Goal: Information Seeking & Learning: Learn about a topic

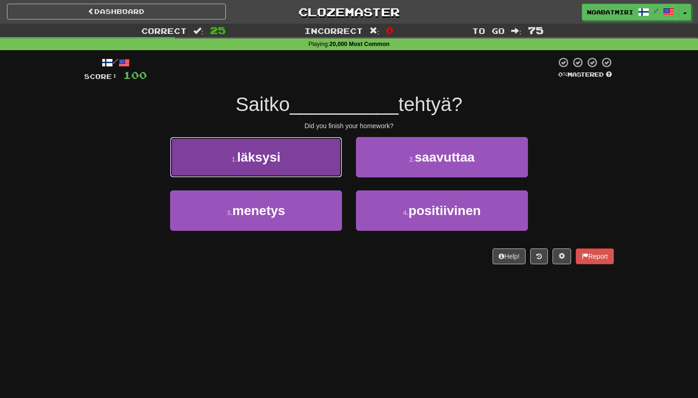
click at [327, 165] on button "1 . läksysi" at bounding box center [256, 157] width 172 height 40
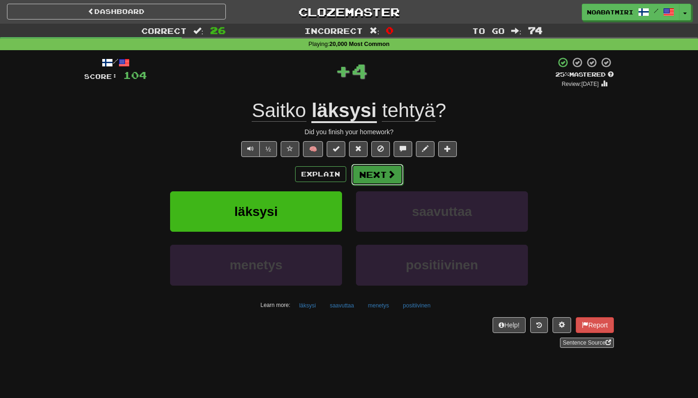
click at [370, 173] on button "Next" at bounding box center [377, 174] width 52 height 21
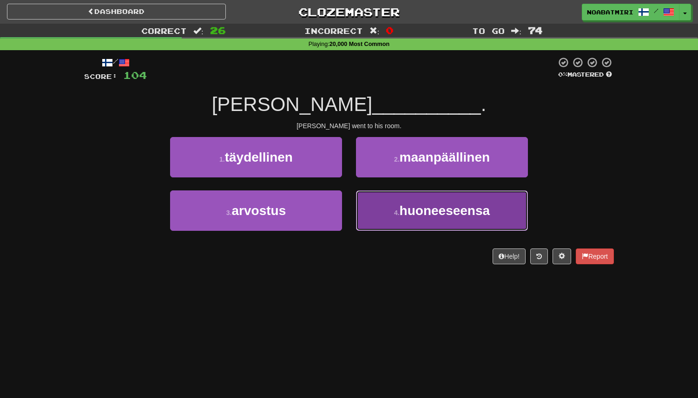
click at [372, 203] on button "4 . huoneeseensa" at bounding box center [442, 210] width 172 height 40
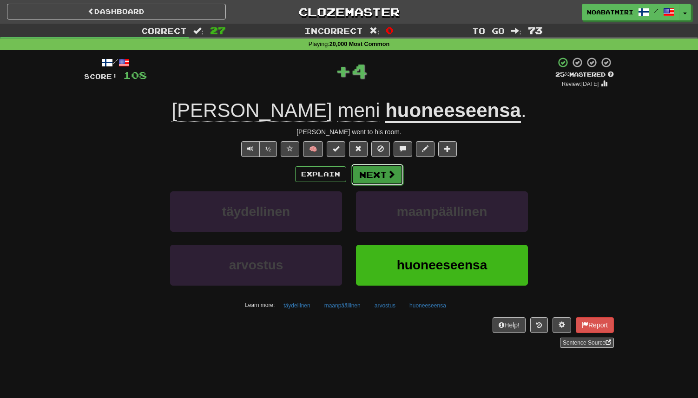
click at [372, 175] on button "Next" at bounding box center [377, 174] width 52 height 21
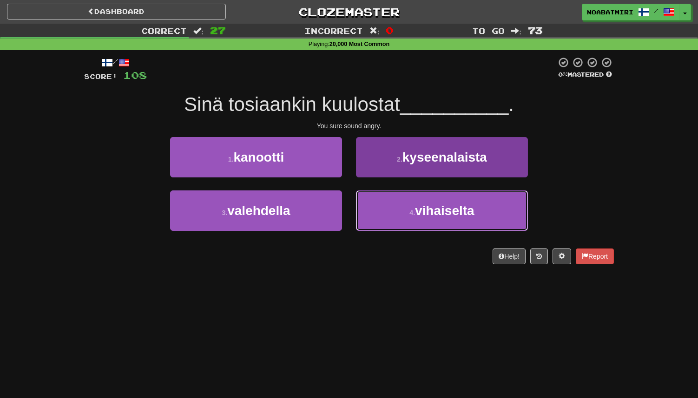
click at [382, 211] on button "4 . vihaiselta" at bounding box center [442, 210] width 172 height 40
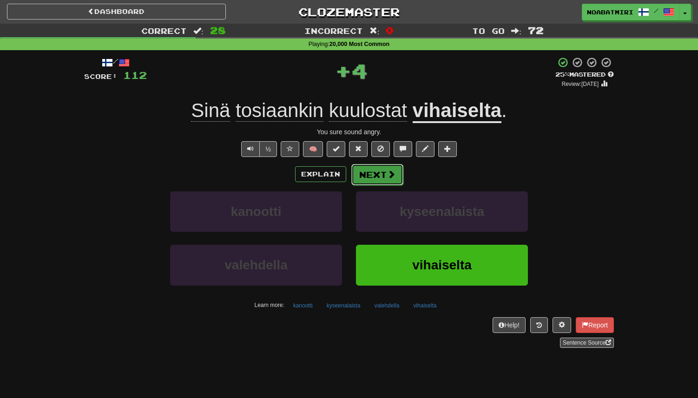
click at [376, 174] on button "Next" at bounding box center [377, 174] width 52 height 21
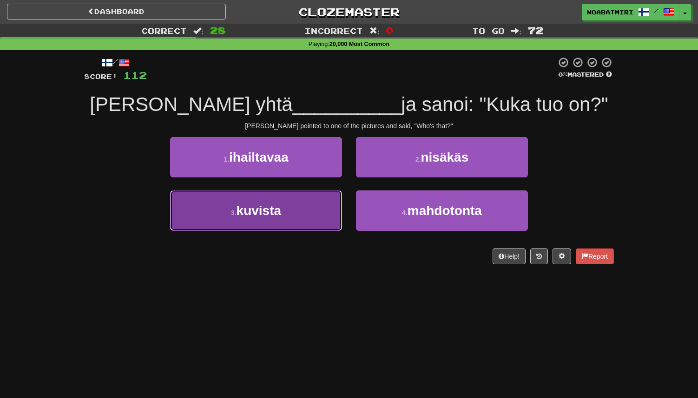
click at [319, 212] on button "3 . kuvista" at bounding box center [256, 210] width 172 height 40
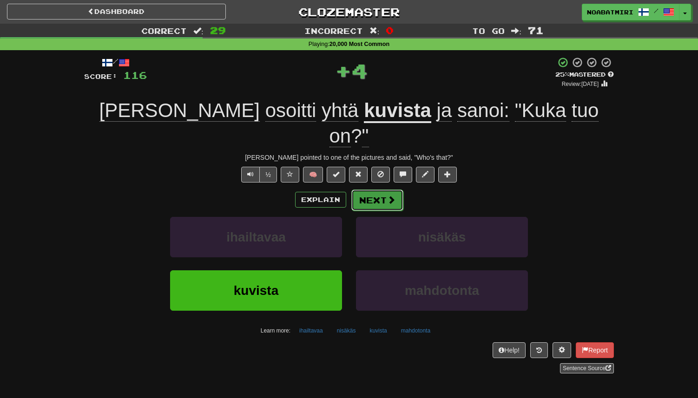
click at [368, 189] on button "Next" at bounding box center [377, 199] width 52 height 21
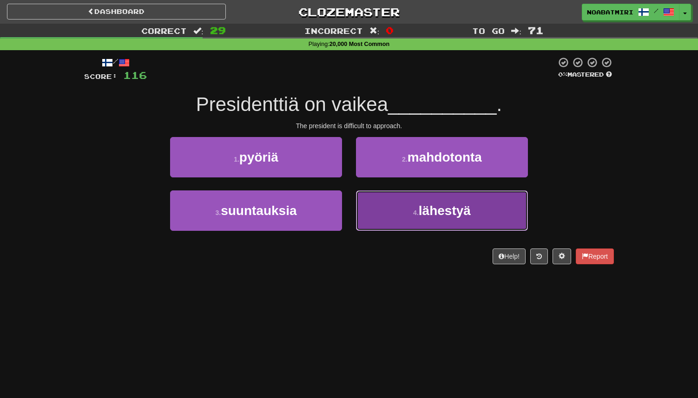
click at [387, 201] on button "4 . lähestyä" at bounding box center [442, 210] width 172 height 40
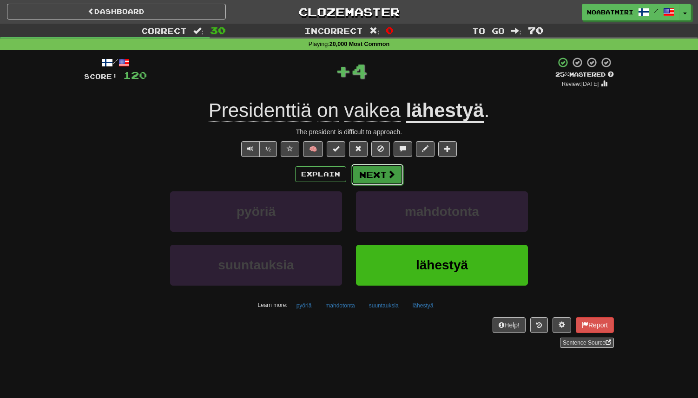
click at [384, 173] on button "Next" at bounding box center [377, 174] width 52 height 21
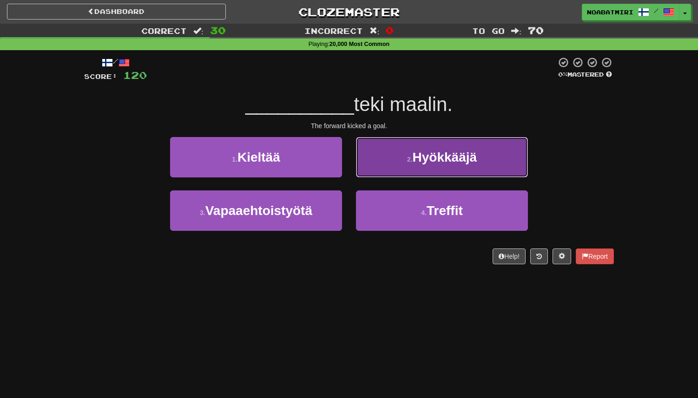
click at [454, 163] on span "Hyökkääjä" at bounding box center [444, 157] width 65 height 14
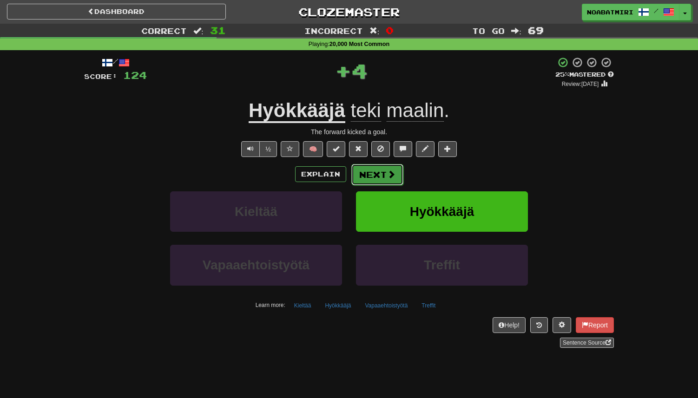
click at [366, 172] on button "Next" at bounding box center [377, 174] width 52 height 21
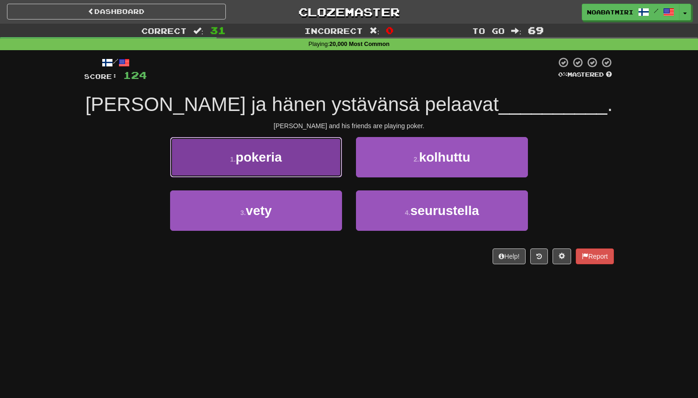
click at [307, 163] on button "1 . pokeria" at bounding box center [256, 157] width 172 height 40
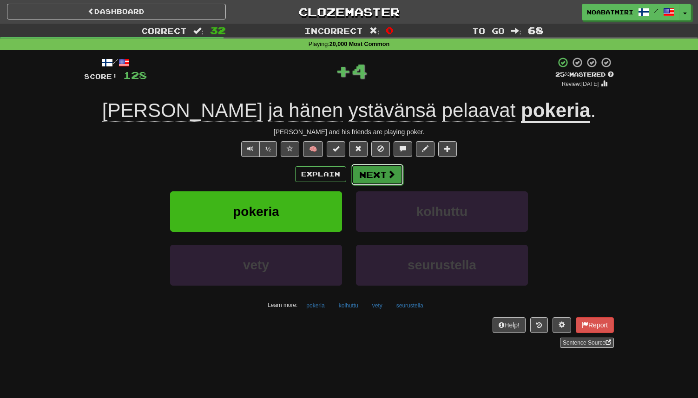
click at [366, 183] on button "Next" at bounding box center [377, 174] width 52 height 21
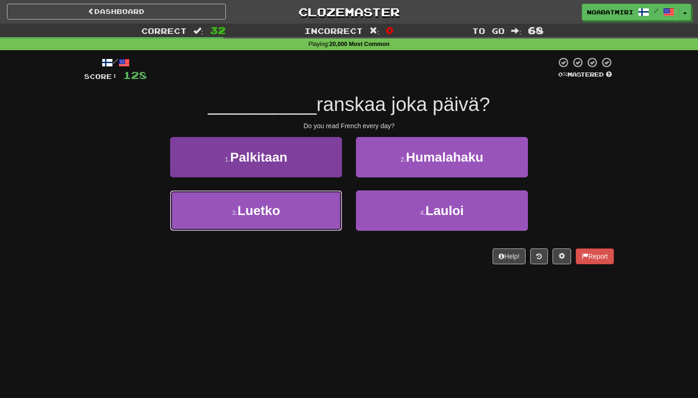
click at [332, 193] on button "3 . Luetko" at bounding box center [256, 210] width 172 height 40
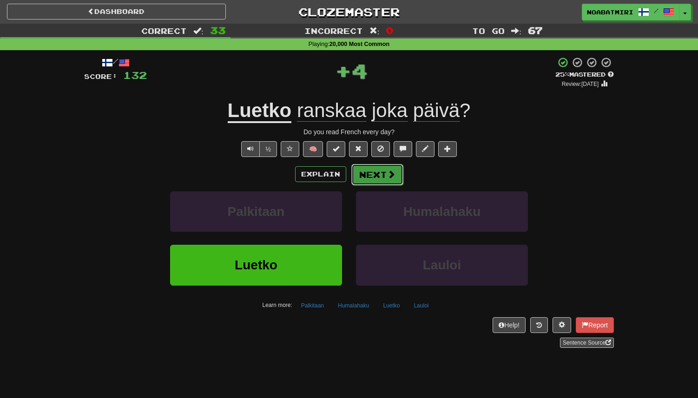
click at [359, 172] on button "Next" at bounding box center [377, 174] width 52 height 21
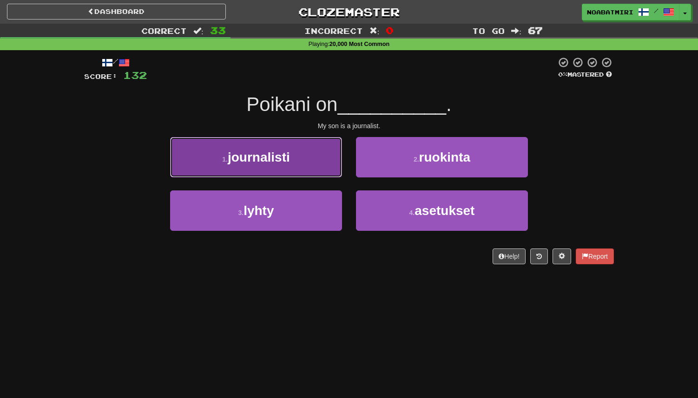
click at [340, 169] on button "1 . journalisti" at bounding box center [256, 157] width 172 height 40
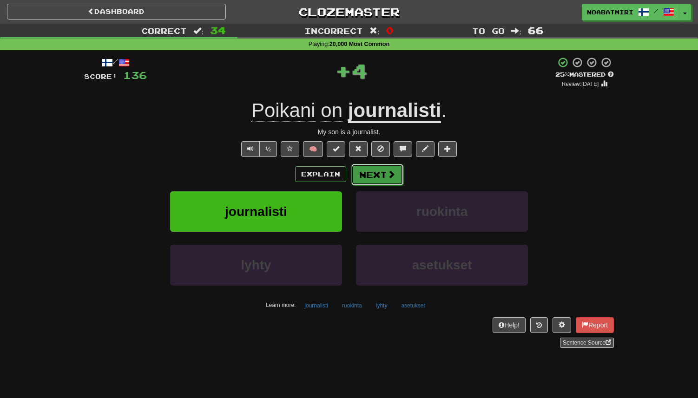
click at [377, 177] on button "Next" at bounding box center [377, 174] width 52 height 21
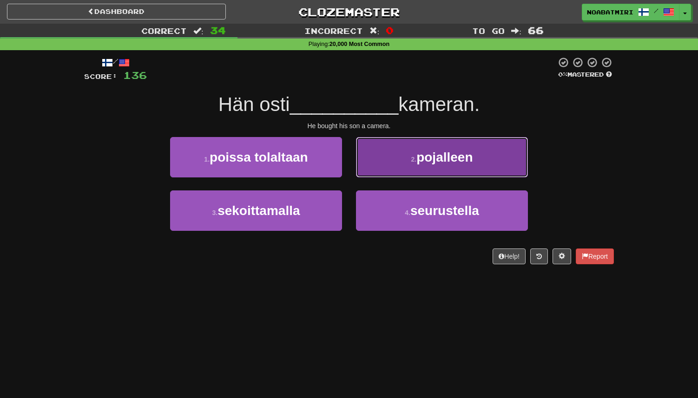
click at [392, 157] on button "2 . pojalleen" at bounding box center [442, 157] width 172 height 40
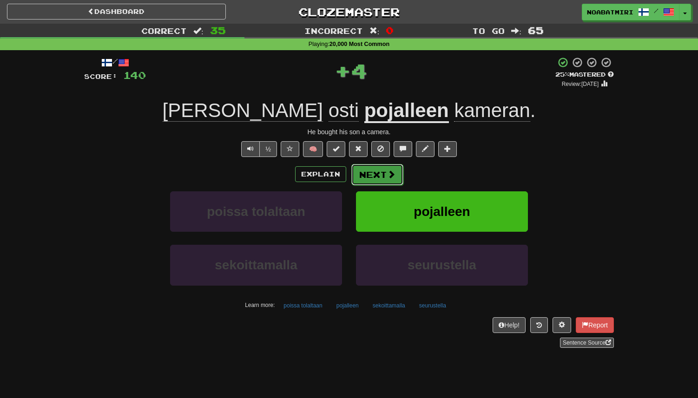
click at [367, 173] on button "Next" at bounding box center [377, 174] width 52 height 21
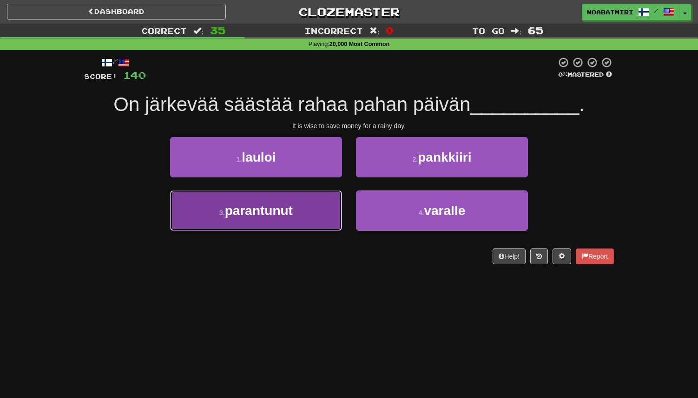
click at [278, 205] on span "parantunut" at bounding box center [259, 210] width 68 height 14
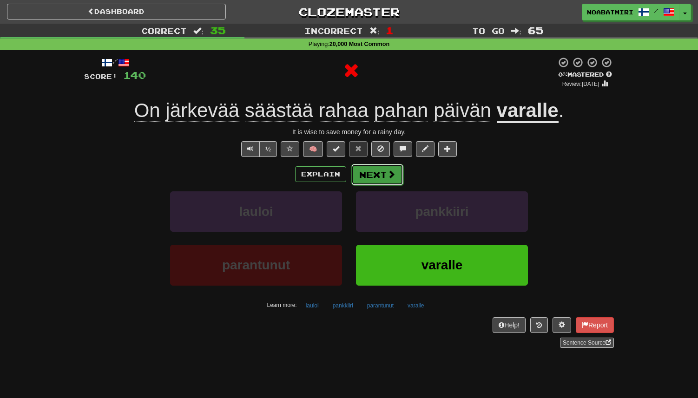
click at [376, 181] on button "Next" at bounding box center [377, 174] width 52 height 21
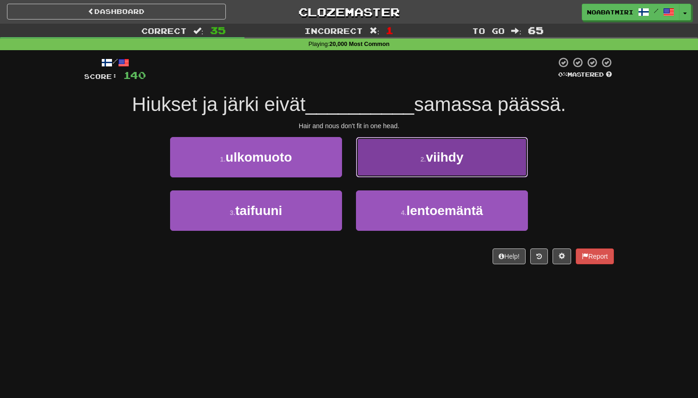
click at [385, 164] on button "2 . viihdy" at bounding box center [442, 157] width 172 height 40
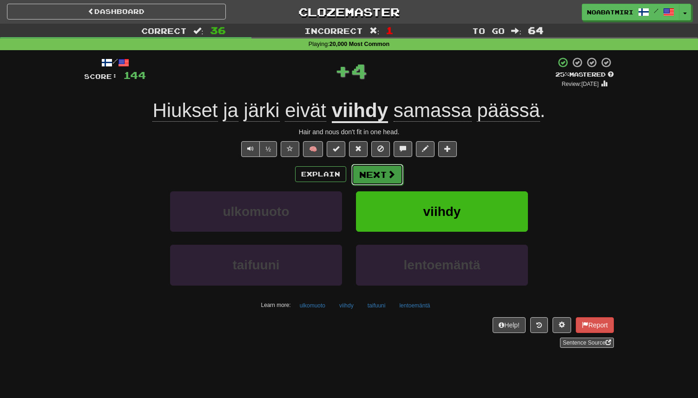
click at [377, 171] on button "Next" at bounding box center [377, 174] width 52 height 21
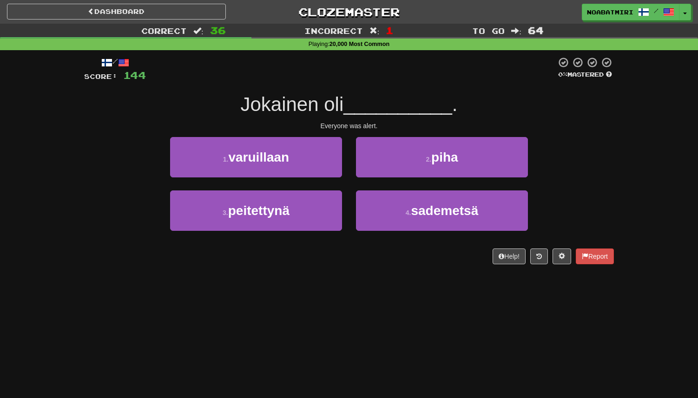
click at [373, 177] on div "2 . piha" at bounding box center [442, 163] width 186 height 53
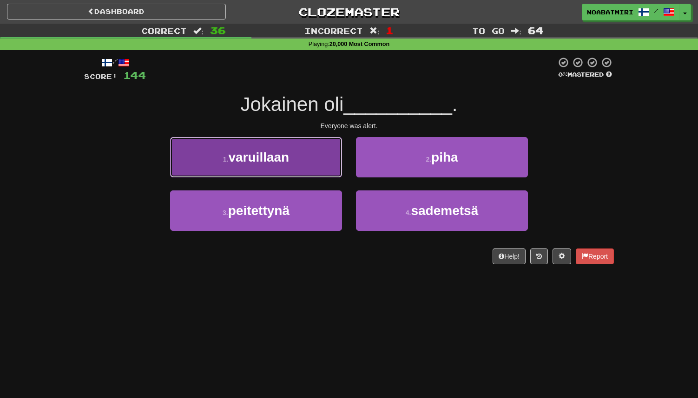
click at [324, 172] on button "1 . varuillaan" at bounding box center [256, 157] width 172 height 40
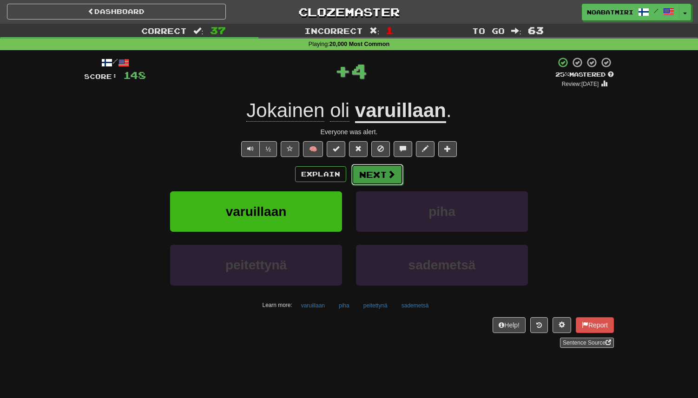
click at [369, 176] on button "Next" at bounding box center [377, 174] width 52 height 21
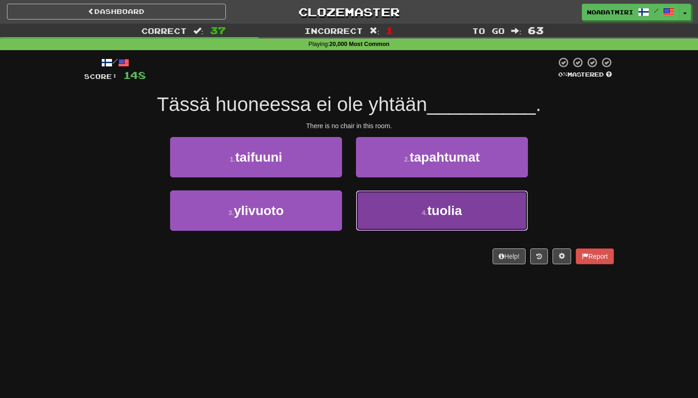
click at [361, 210] on button "4 . tuolia" at bounding box center [442, 210] width 172 height 40
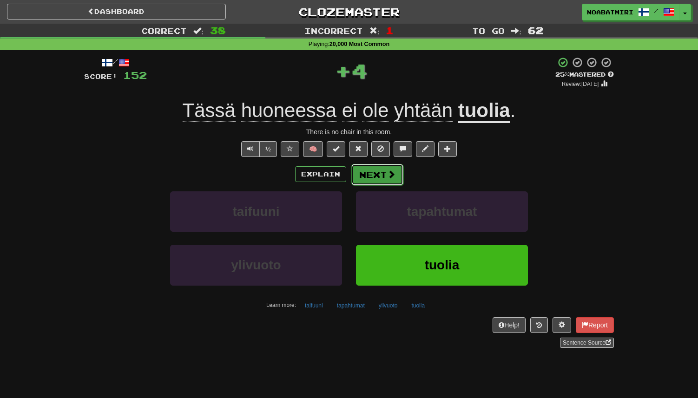
click at [368, 166] on button "Next" at bounding box center [377, 174] width 52 height 21
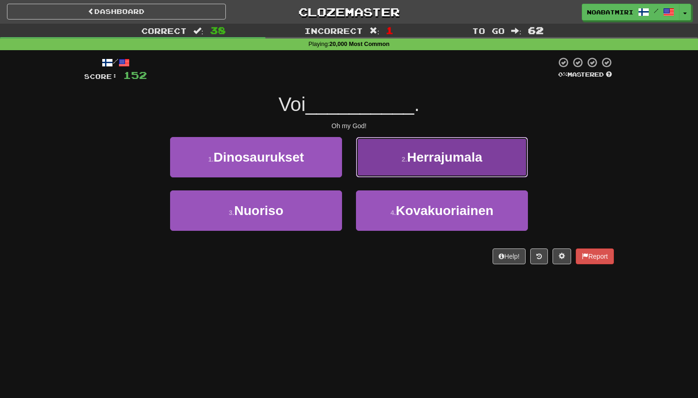
click at [372, 170] on button "2 . [GEOGRAPHIC_DATA]" at bounding box center [442, 157] width 172 height 40
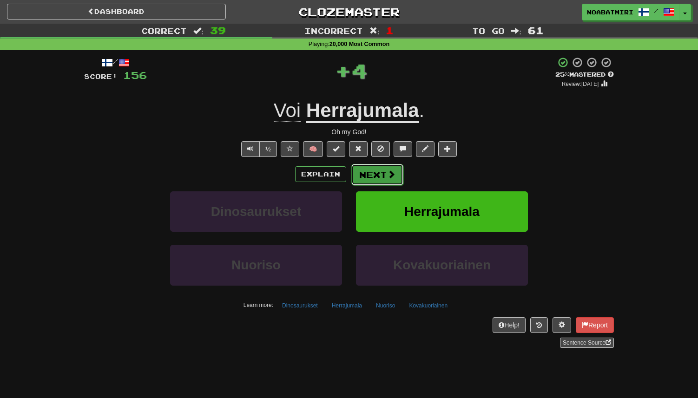
click at [367, 176] on button "Next" at bounding box center [377, 174] width 52 height 21
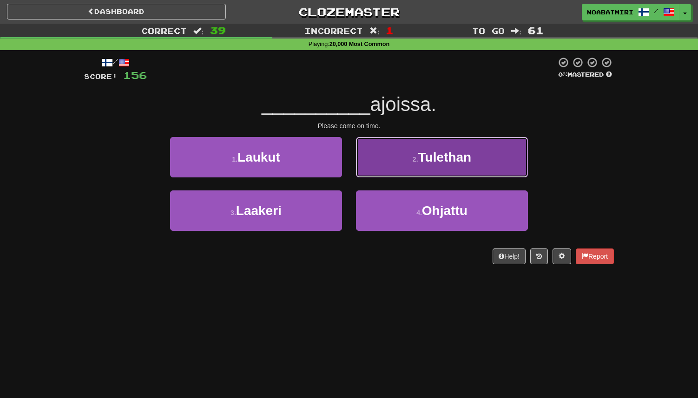
click at [401, 175] on button "2 . [GEOGRAPHIC_DATA]" at bounding box center [442, 157] width 172 height 40
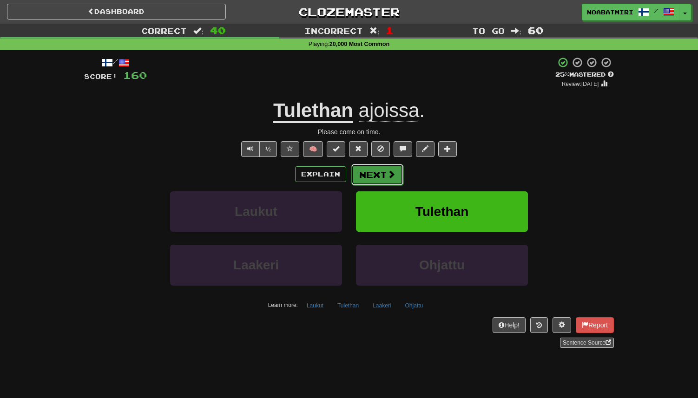
click at [383, 172] on button "Next" at bounding box center [377, 174] width 52 height 21
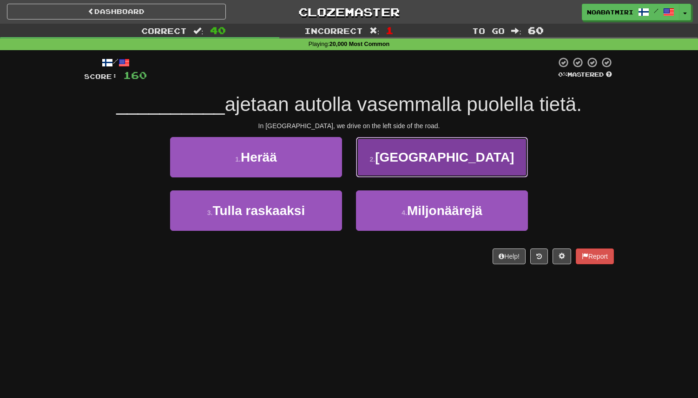
click at [386, 168] on button "2 . [GEOGRAPHIC_DATA]" at bounding box center [442, 157] width 172 height 40
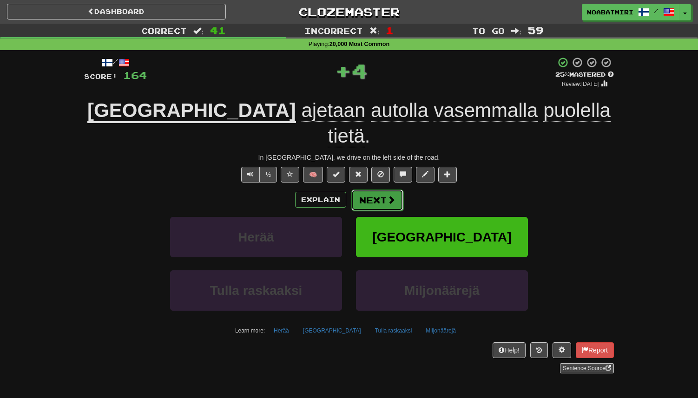
click at [359, 189] on button "Next" at bounding box center [377, 199] width 52 height 21
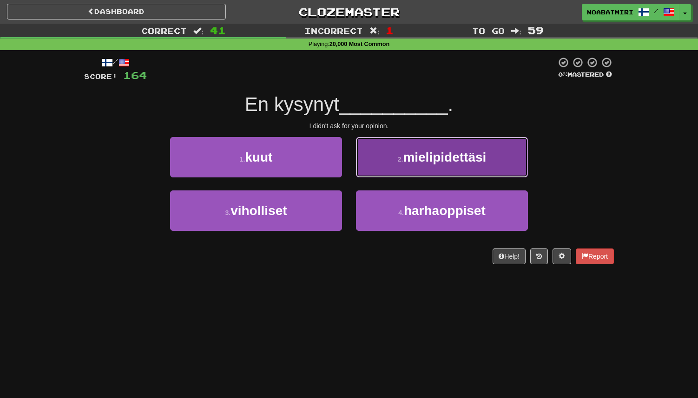
click at [374, 174] on button "2 . mielipidettäsi" at bounding box center [442, 157] width 172 height 40
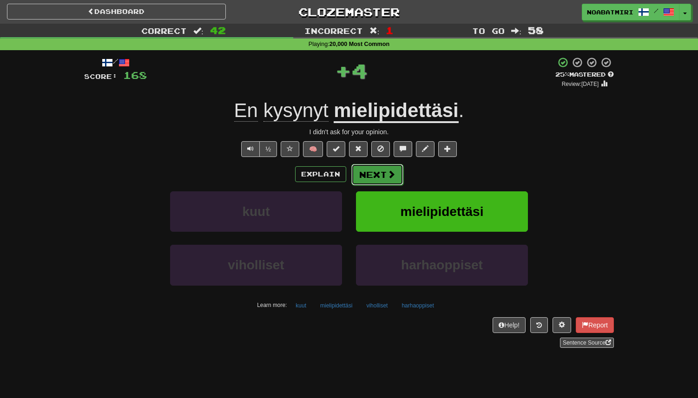
click at [359, 178] on button "Next" at bounding box center [377, 174] width 52 height 21
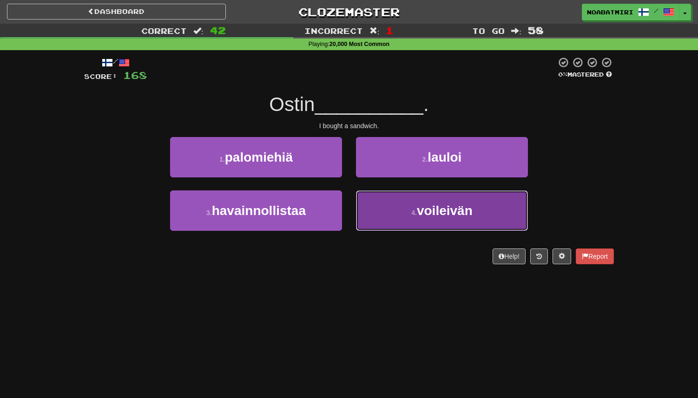
click at [381, 208] on button "4 . voileivän" at bounding box center [442, 210] width 172 height 40
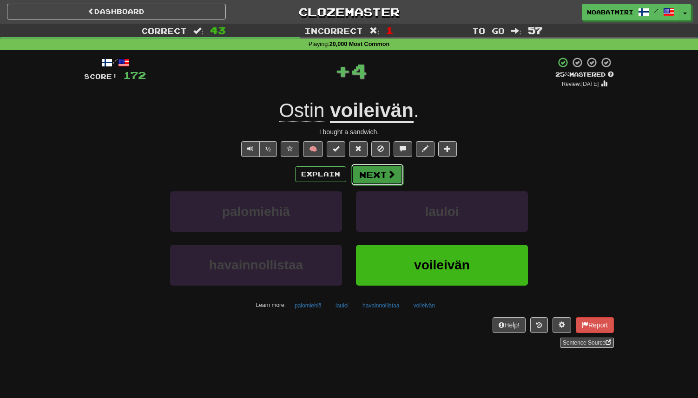
click at [370, 178] on button "Next" at bounding box center [377, 174] width 52 height 21
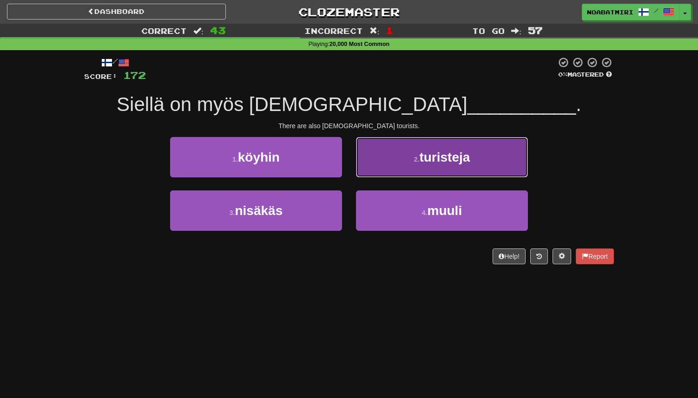
click at [369, 174] on button "2 . turisteja" at bounding box center [442, 157] width 172 height 40
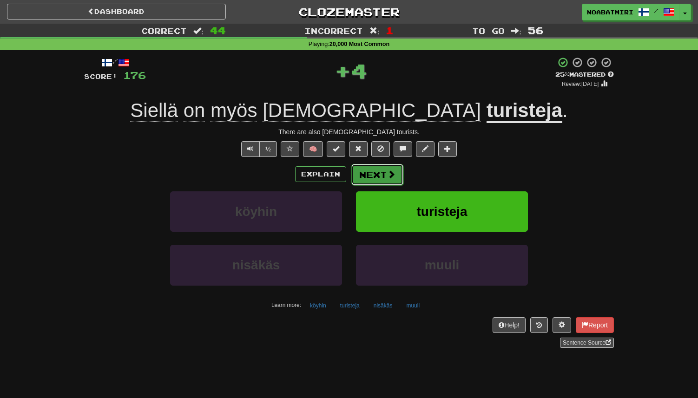
click at [358, 175] on button "Next" at bounding box center [377, 174] width 52 height 21
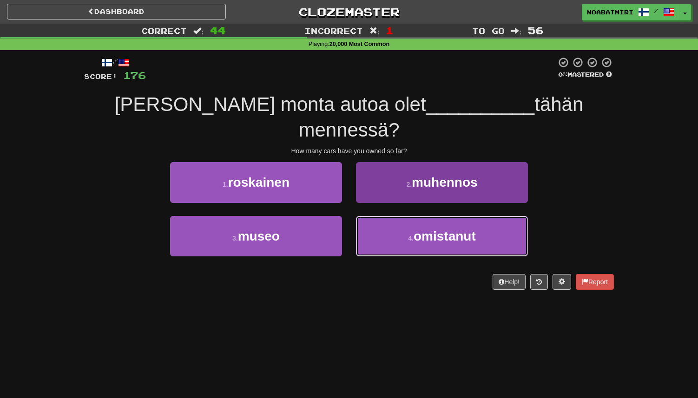
click at [374, 216] on button "4 . omistanut" at bounding box center [442, 236] width 172 height 40
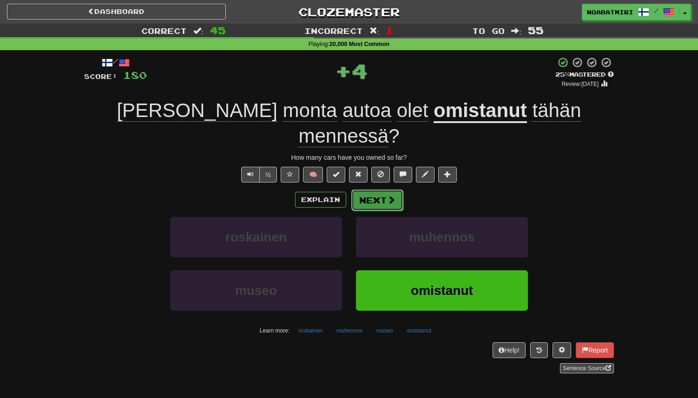
click at [380, 189] on button "Next" at bounding box center [377, 199] width 52 height 21
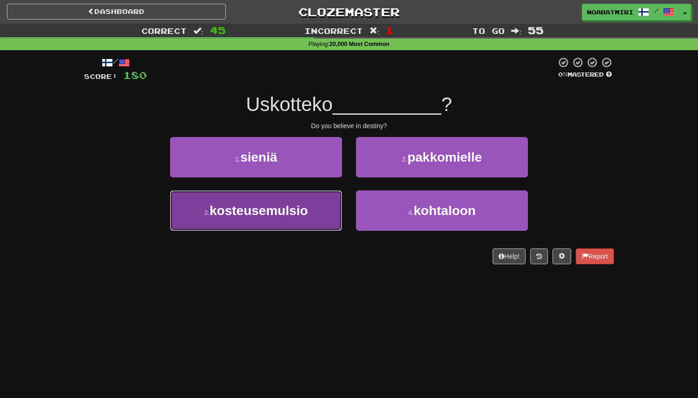
click at [333, 216] on button "3 . kosteusemulsio" at bounding box center [256, 210] width 172 height 40
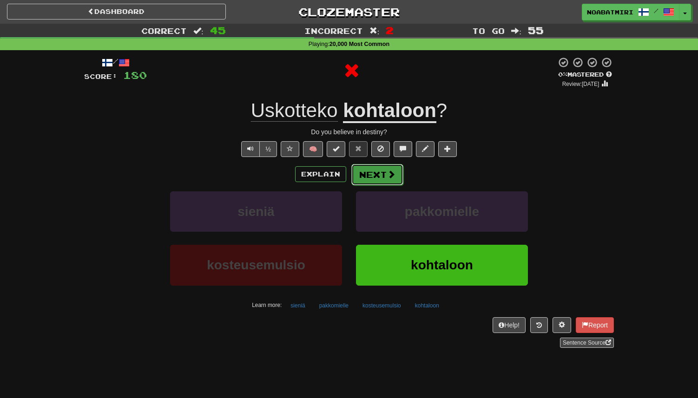
click at [367, 181] on button "Next" at bounding box center [377, 174] width 52 height 21
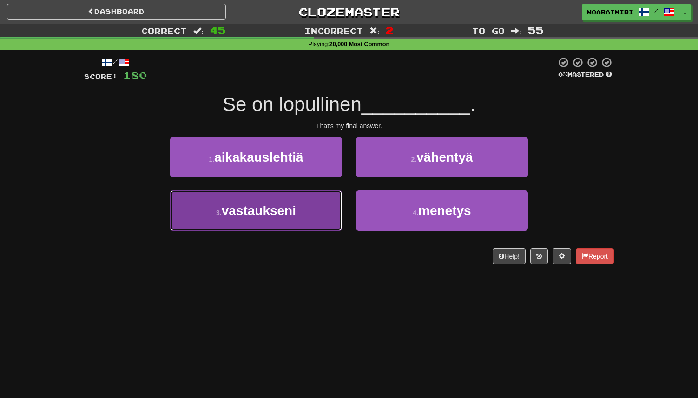
click at [320, 207] on button "3 . vastaukseni" at bounding box center [256, 210] width 172 height 40
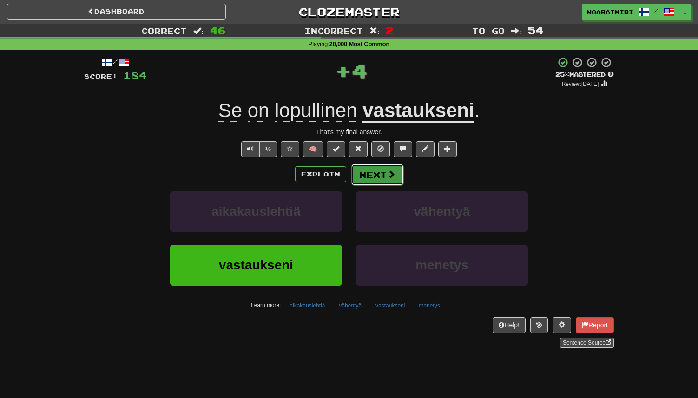
click at [357, 173] on button "Next" at bounding box center [377, 174] width 52 height 21
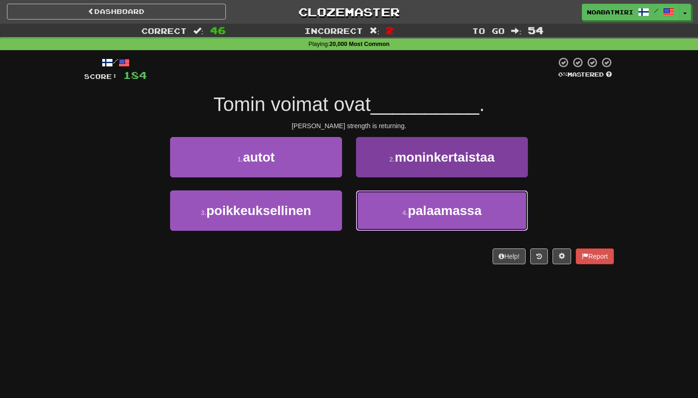
click at [361, 203] on button "4 . palaamassa" at bounding box center [442, 210] width 172 height 40
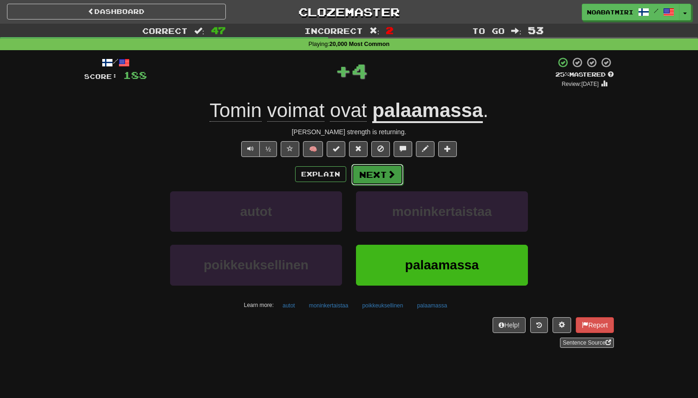
click at [368, 175] on button "Next" at bounding box center [377, 174] width 52 height 21
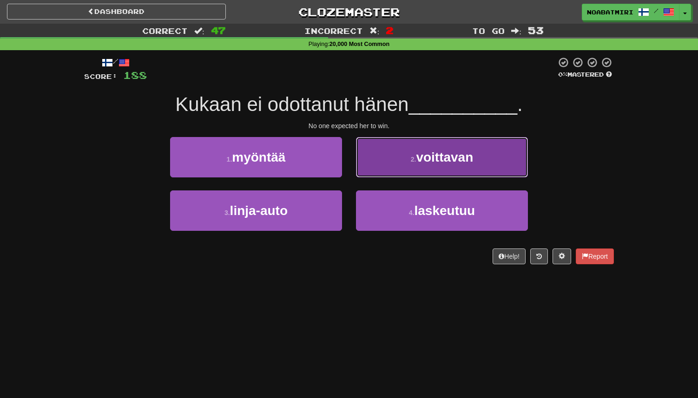
click at [375, 170] on button "2 . voittavan" at bounding box center [442, 157] width 172 height 40
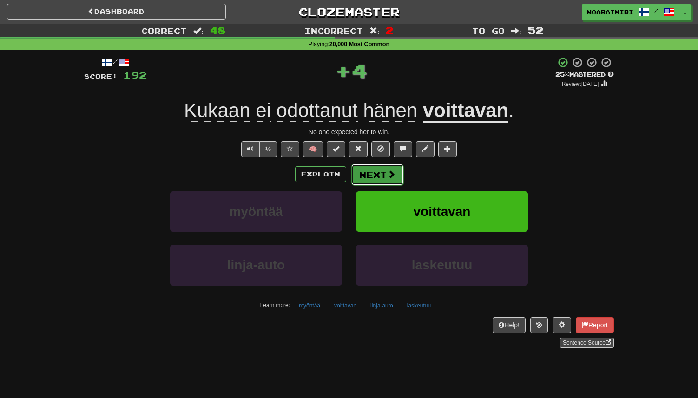
click at [366, 174] on button "Next" at bounding box center [377, 174] width 52 height 21
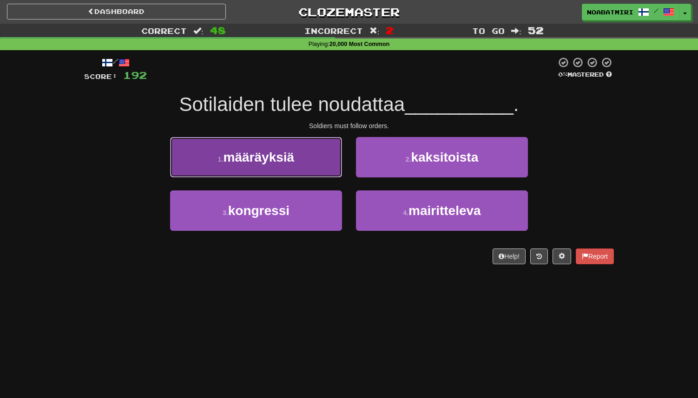
click at [329, 171] on button "1 . määräyksiä" at bounding box center [256, 157] width 172 height 40
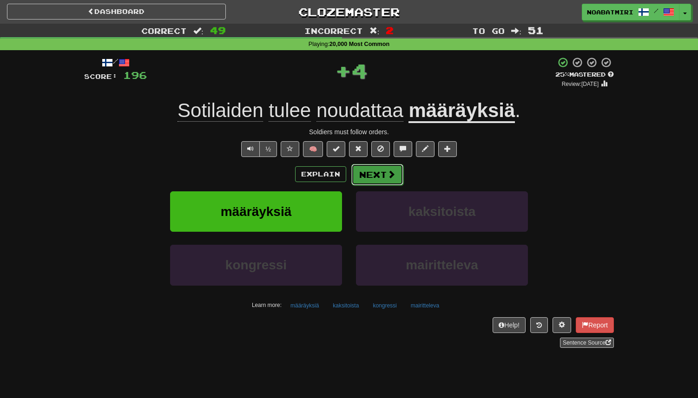
click at [402, 171] on button "Next" at bounding box center [377, 174] width 52 height 21
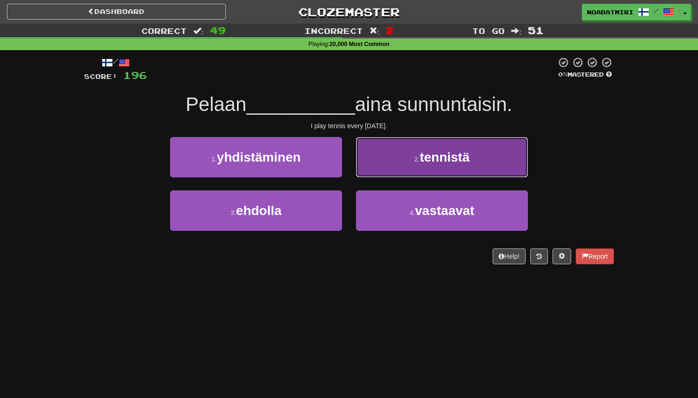
click at [396, 165] on button "2 . tennistä" at bounding box center [442, 157] width 172 height 40
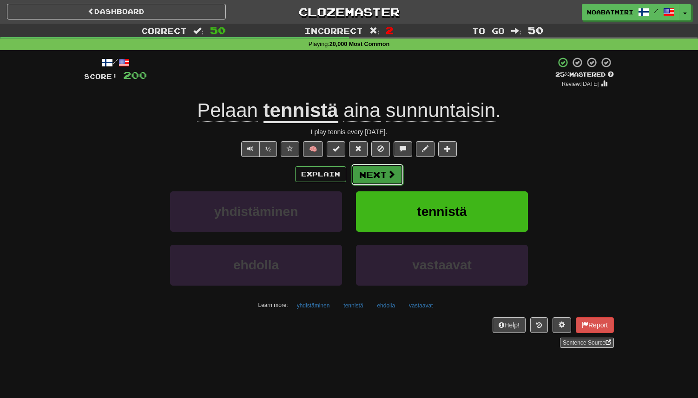
click at [390, 171] on span at bounding box center [391, 174] width 8 height 8
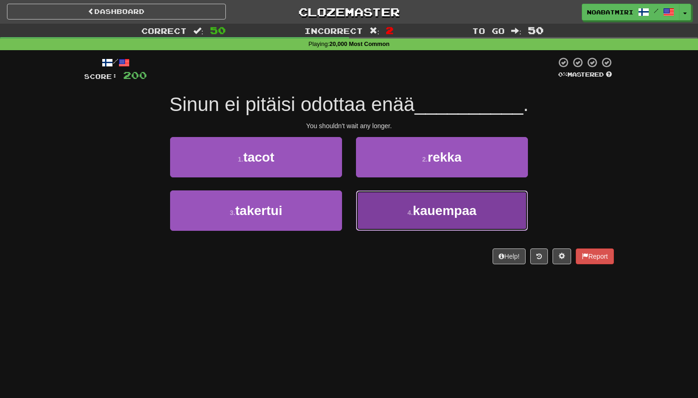
click at [407, 219] on button "4 . kauempaa" at bounding box center [442, 210] width 172 height 40
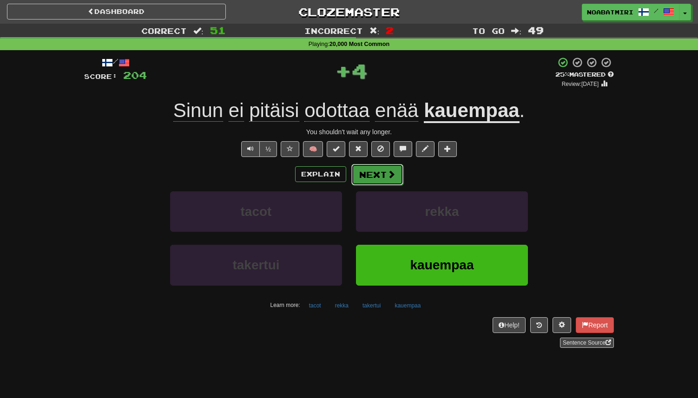
click at [384, 176] on button "Next" at bounding box center [377, 174] width 52 height 21
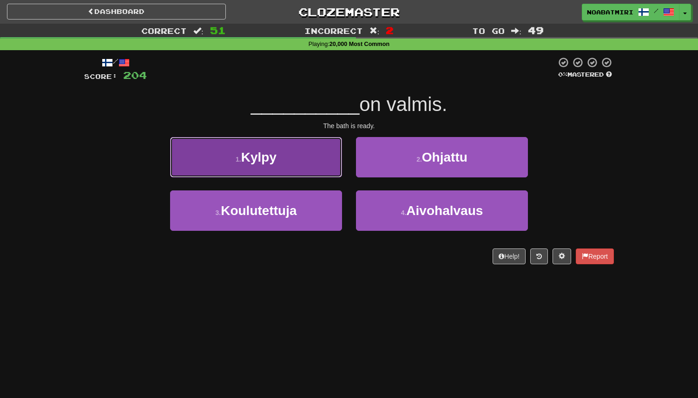
click at [313, 169] on button "1 . [GEOGRAPHIC_DATA]" at bounding box center [256, 157] width 172 height 40
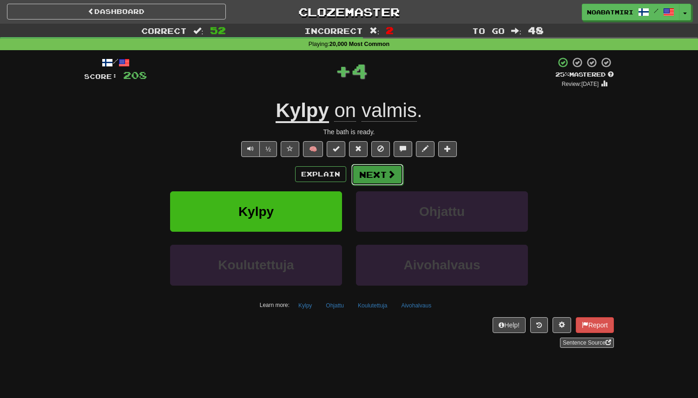
click at [382, 173] on button "Next" at bounding box center [377, 174] width 52 height 21
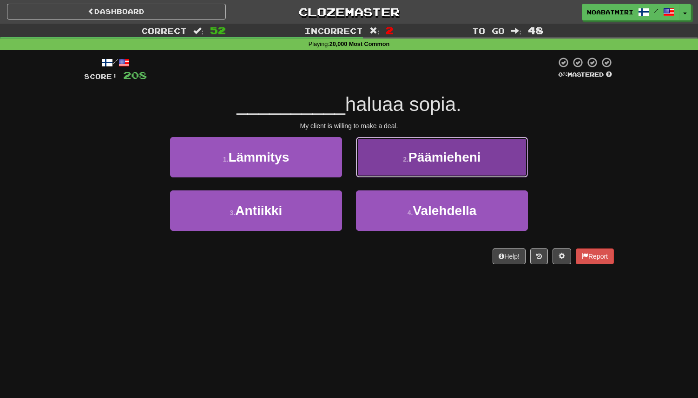
click at [376, 162] on button "2 . Päämieheni" at bounding box center [442, 157] width 172 height 40
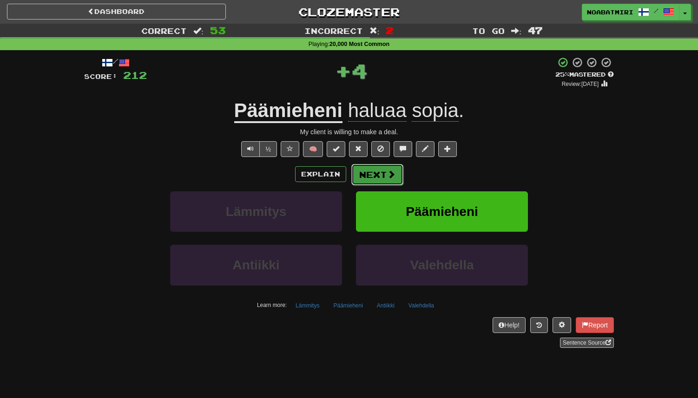
click at [371, 170] on button "Next" at bounding box center [377, 174] width 52 height 21
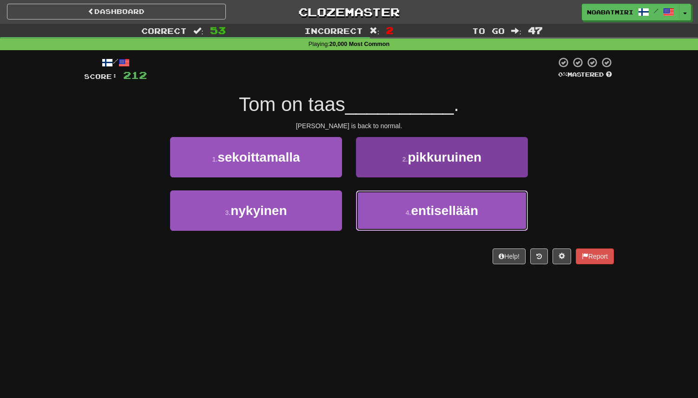
click at [372, 213] on button "4 . entisellään" at bounding box center [442, 210] width 172 height 40
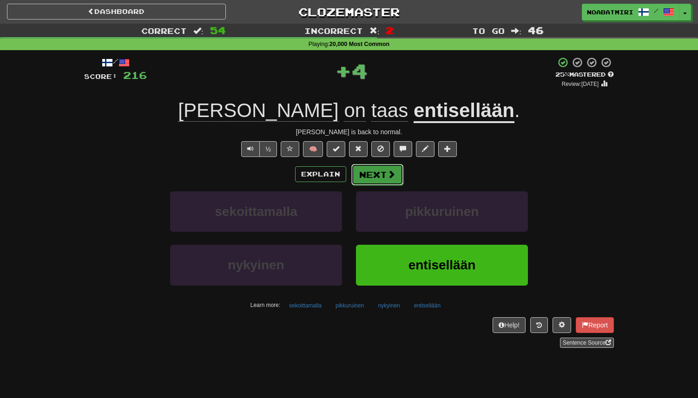
click at [382, 172] on button "Next" at bounding box center [377, 174] width 52 height 21
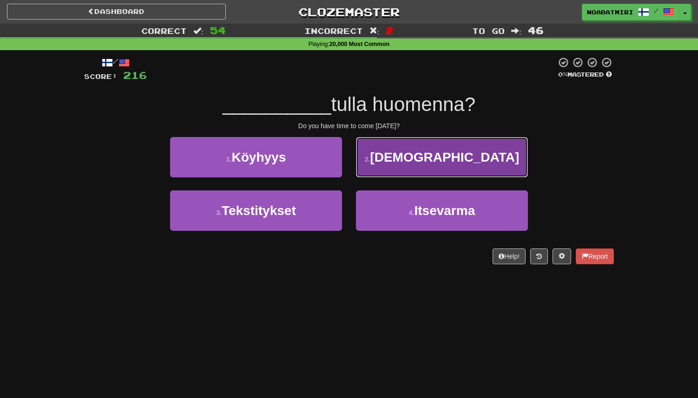
click at [382, 172] on button "2 . Ehditkö" at bounding box center [442, 157] width 172 height 40
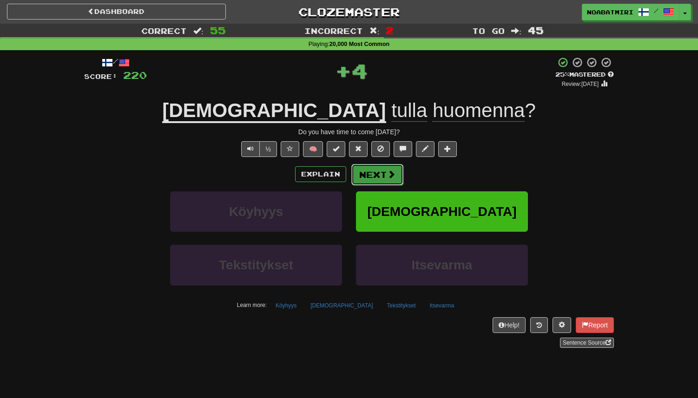
click at [375, 173] on button "Next" at bounding box center [377, 174] width 52 height 21
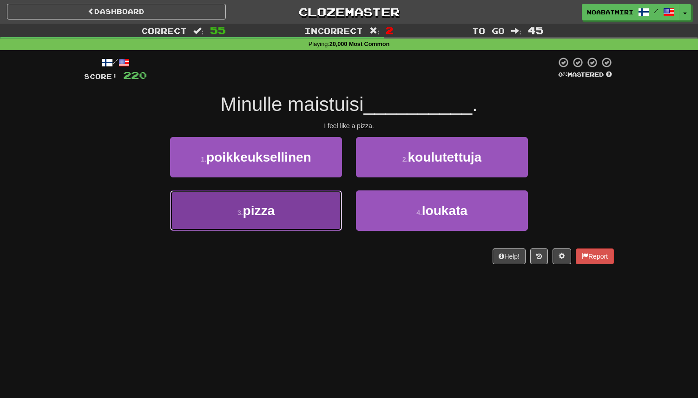
click at [308, 213] on button "3 . pizza" at bounding box center [256, 210] width 172 height 40
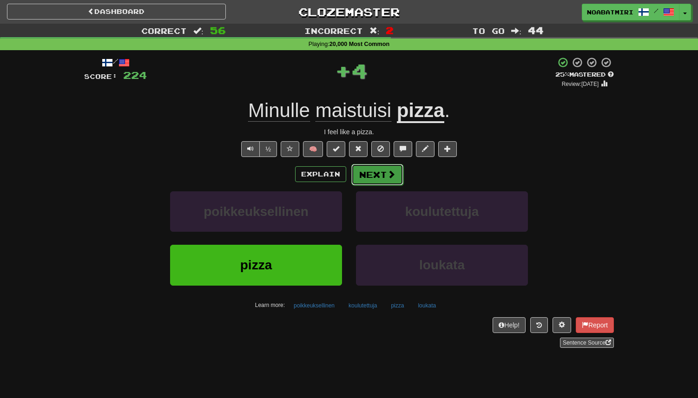
click at [358, 178] on button "Next" at bounding box center [377, 174] width 52 height 21
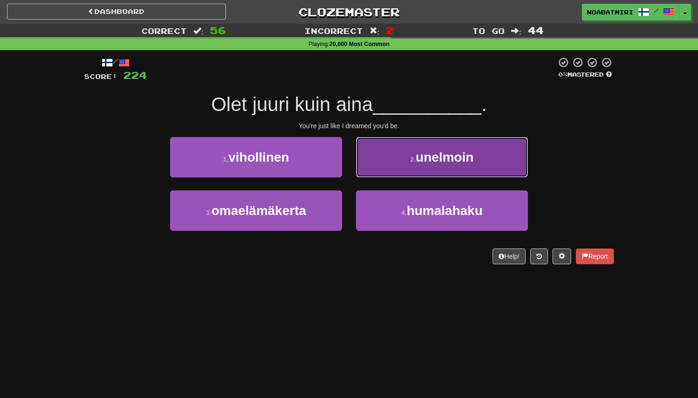
click at [373, 163] on button "2 . unelmoin" at bounding box center [442, 157] width 172 height 40
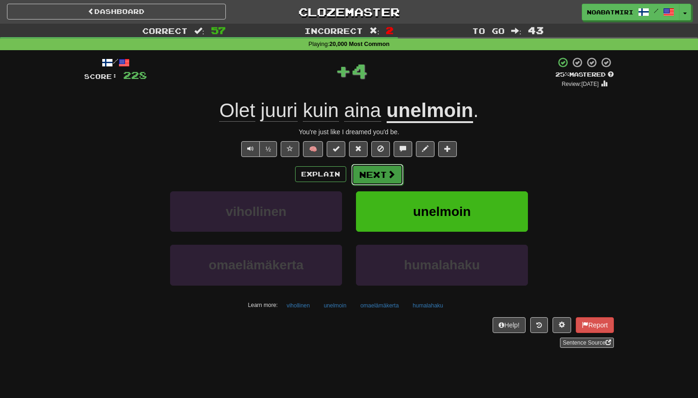
click at [368, 177] on button "Next" at bounding box center [377, 174] width 52 height 21
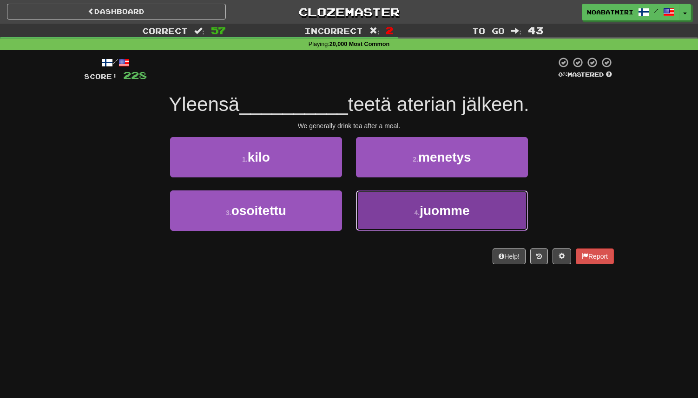
click at [372, 205] on button "4 . juomme" at bounding box center [442, 210] width 172 height 40
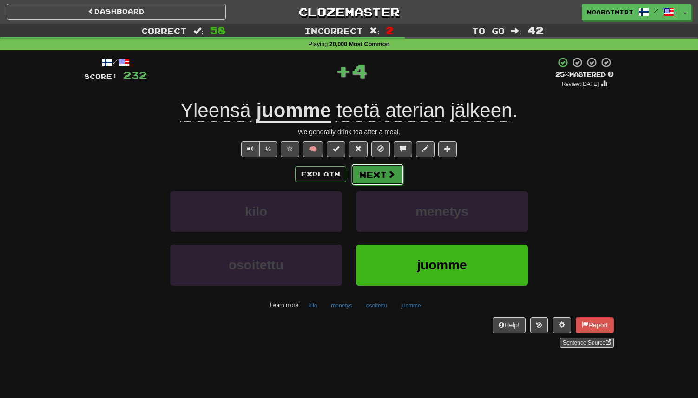
click at [374, 170] on button "Next" at bounding box center [377, 174] width 52 height 21
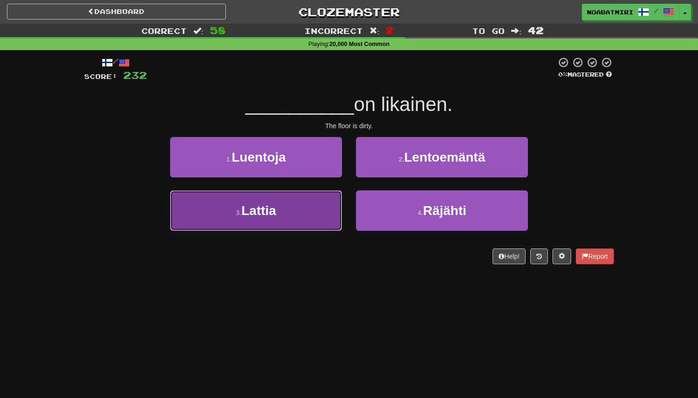
click at [331, 212] on button "3 . Lattia" at bounding box center [256, 210] width 172 height 40
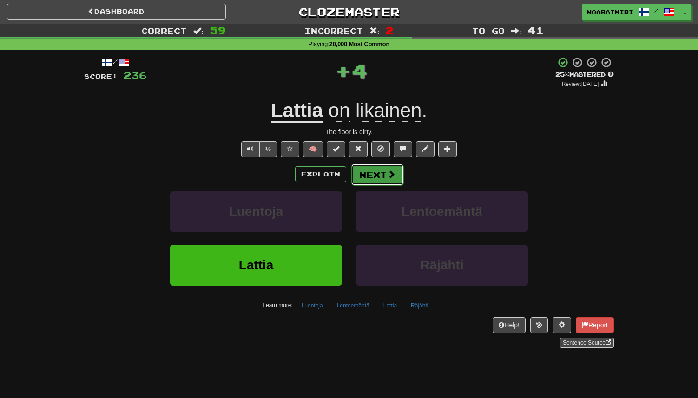
click at [372, 177] on button "Next" at bounding box center [377, 174] width 52 height 21
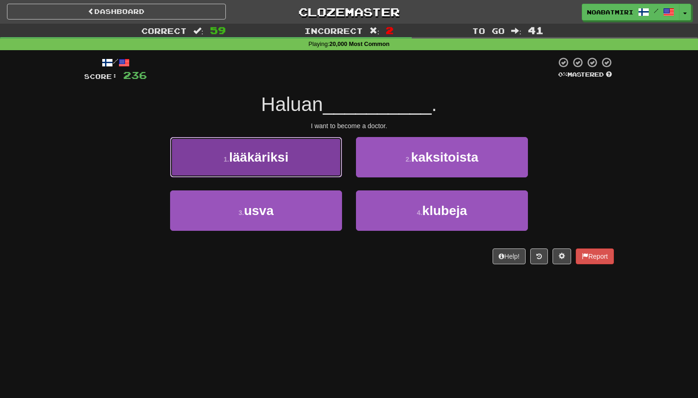
click at [321, 169] on button "1 . lääkäriksi" at bounding box center [256, 157] width 172 height 40
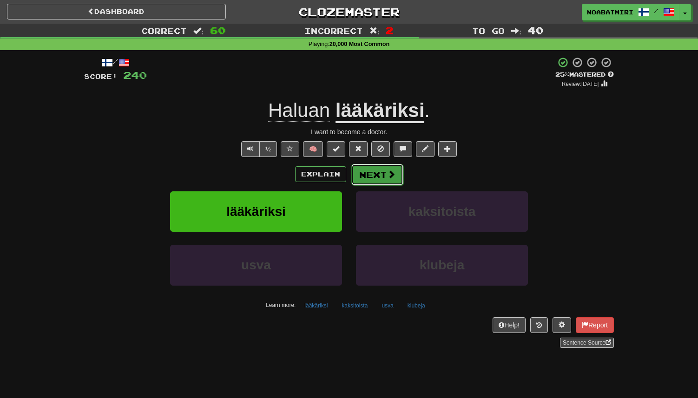
click at [393, 178] on span at bounding box center [391, 174] width 8 height 8
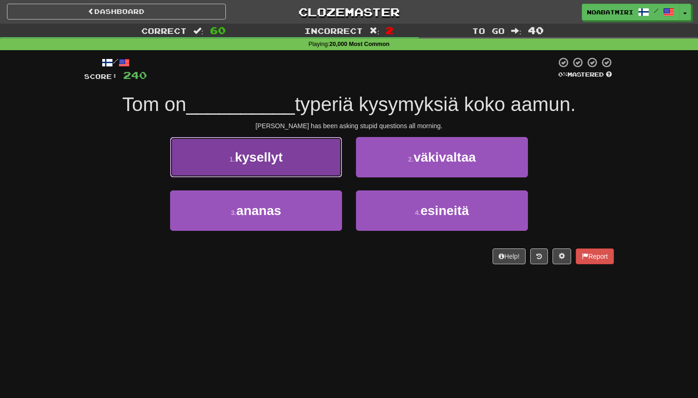
click at [330, 169] on button "1 . kysellyt" at bounding box center [256, 157] width 172 height 40
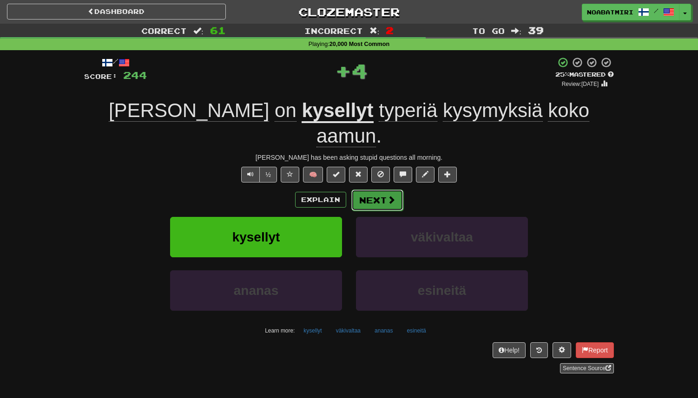
click at [359, 189] on button "Next" at bounding box center [377, 199] width 52 height 21
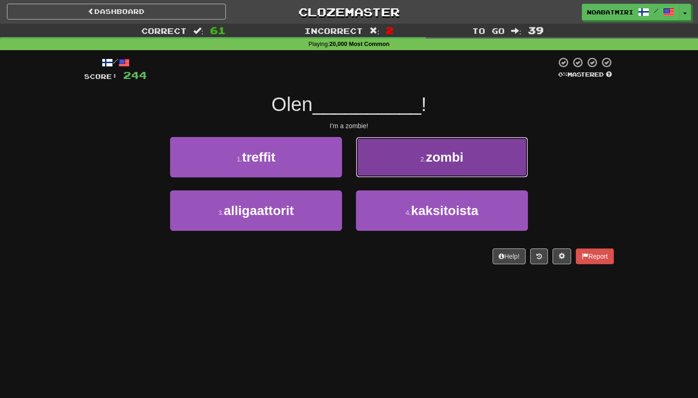
click at [390, 170] on button "2 . zombi" at bounding box center [442, 157] width 172 height 40
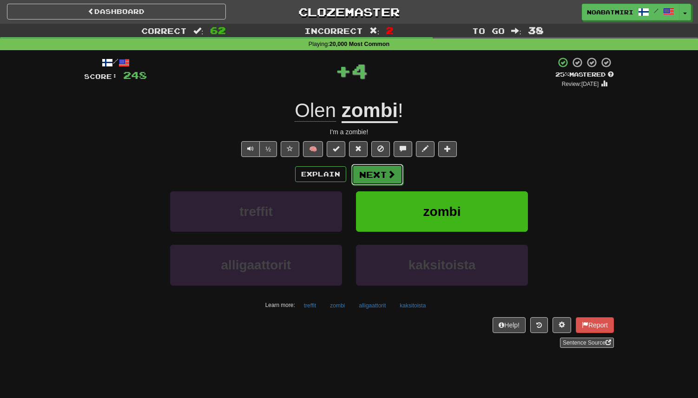
click at [372, 177] on button "Next" at bounding box center [377, 174] width 52 height 21
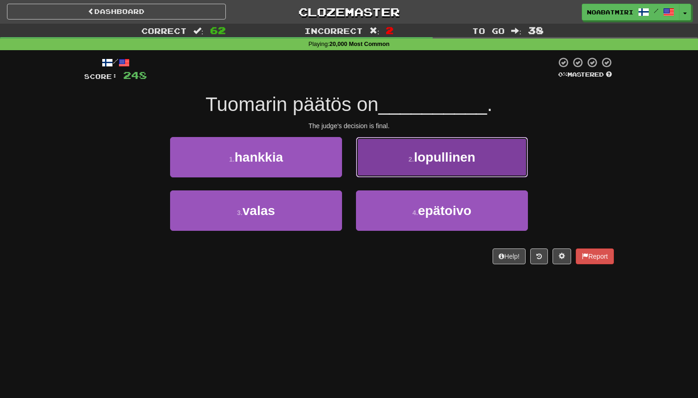
click at [434, 173] on button "2 . lopullinen" at bounding box center [442, 157] width 172 height 40
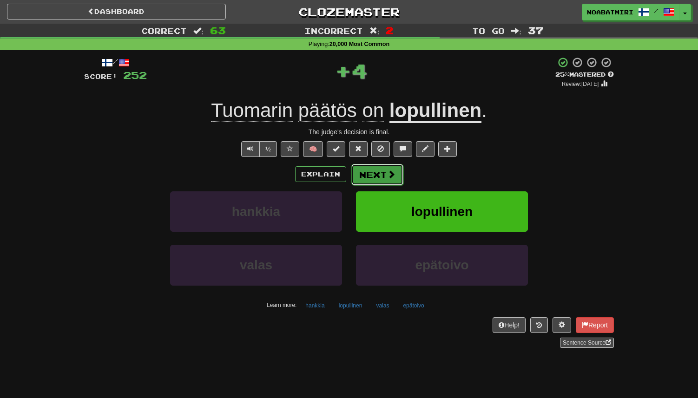
click at [385, 179] on button "Next" at bounding box center [377, 174] width 52 height 21
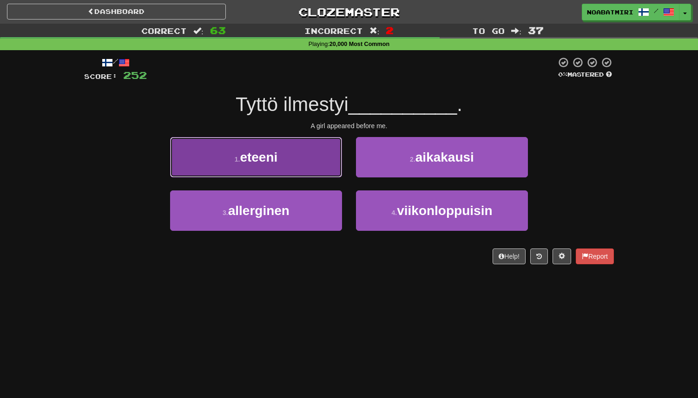
click at [320, 165] on button "1 . eteeni" at bounding box center [256, 157] width 172 height 40
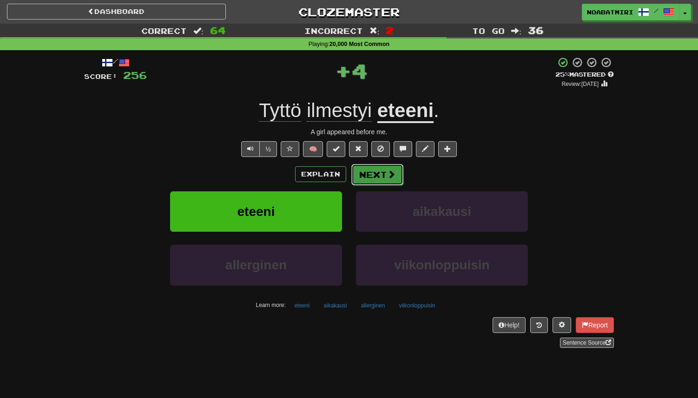
click at [376, 174] on button "Next" at bounding box center [377, 174] width 52 height 21
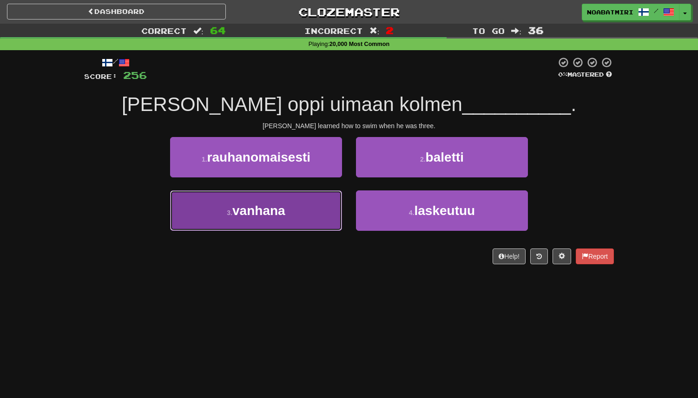
click at [245, 224] on button "3 . vanhana" at bounding box center [256, 210] width 172 height 40
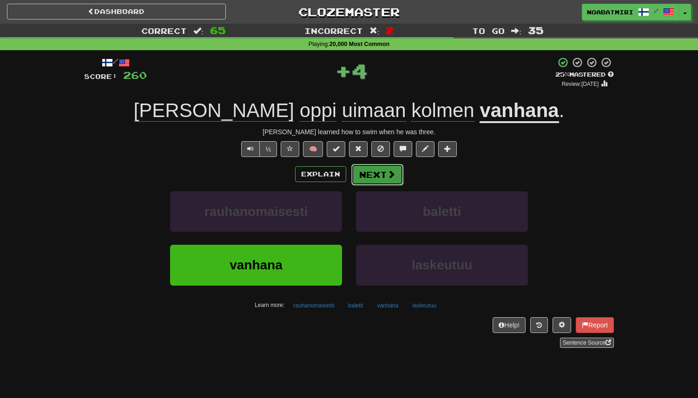
click at [373, 175] on button "Next" at bounding box center [377, 174] width 52 height 21
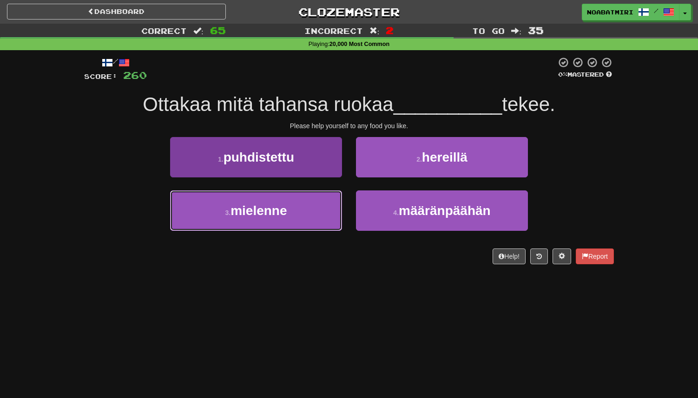
drag, startPoint x: 294, startPoint y: 214, endPoint x: 303, endPoint y: 205, distance: 12.5
click at [294, 215] on button "3 . mielenne" at bounding box center [256, 210] width 172 height 40
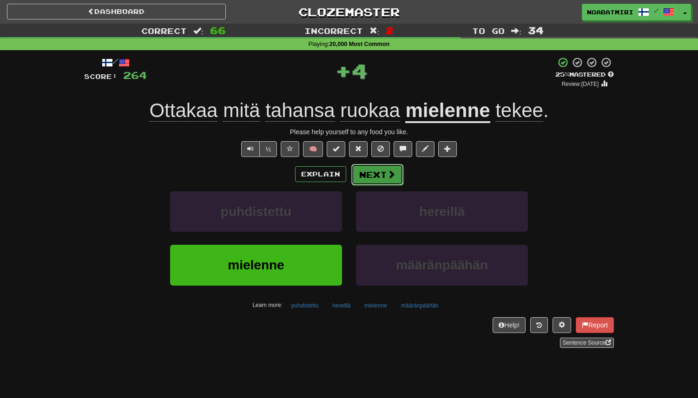
click at [361, 174] on button "Next" at bounding box center [377, 174] width 52 height 21
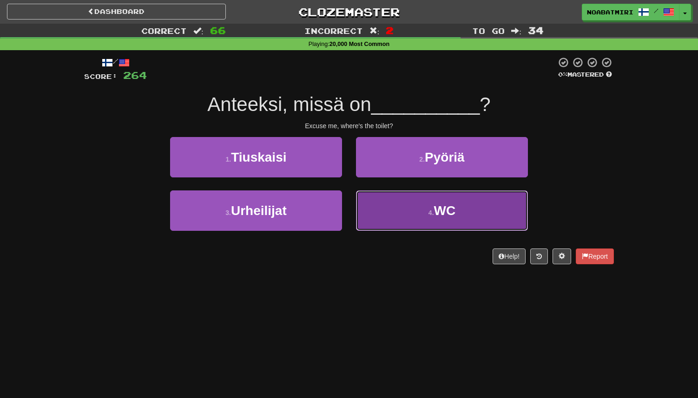
click at [437, 226] on button "4 . WC" at bounding box center [442, 210] width 172 height 40
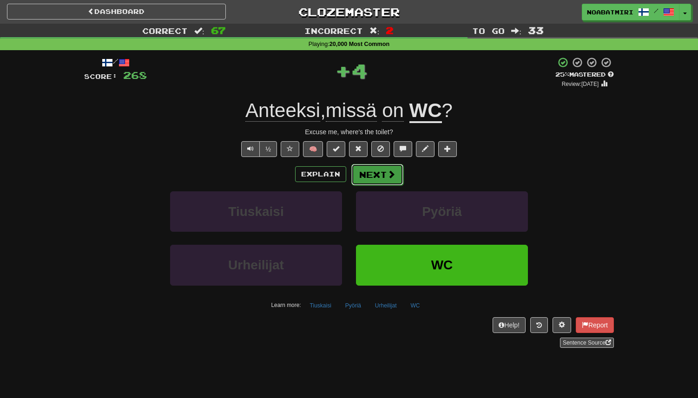
click at [387, 177] on span at bounding box center [391, 174] width 8 height 8
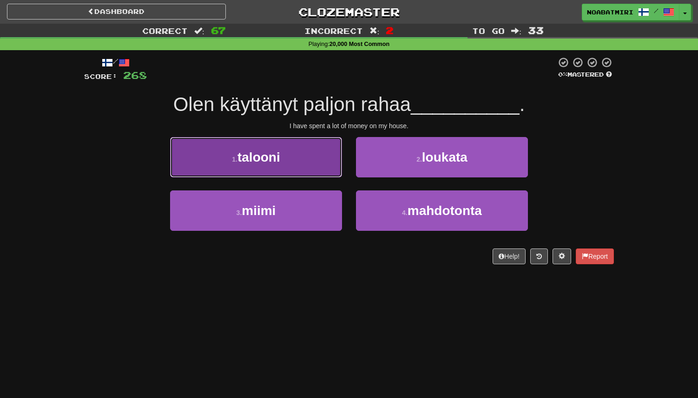
click at [328, 163] on button "1 . talooni" at bounding box center [256, 157] width 172 height 40
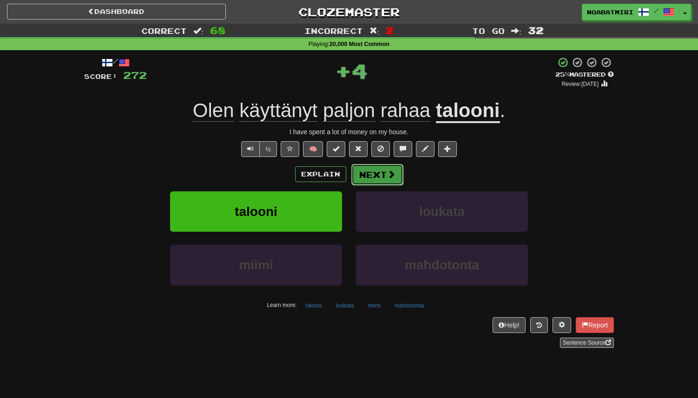
click at [385, 175] on button "Next" at bounding box center [377, 174] width 52 height 21
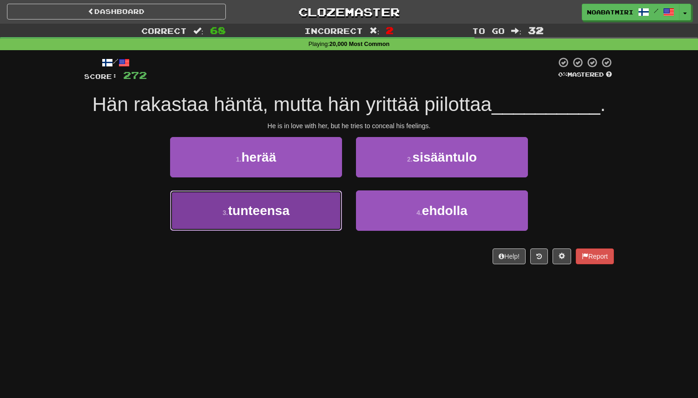
click at [282, 214] on span "tunteensa" at bounding box center [258, 210] width 61 height 14
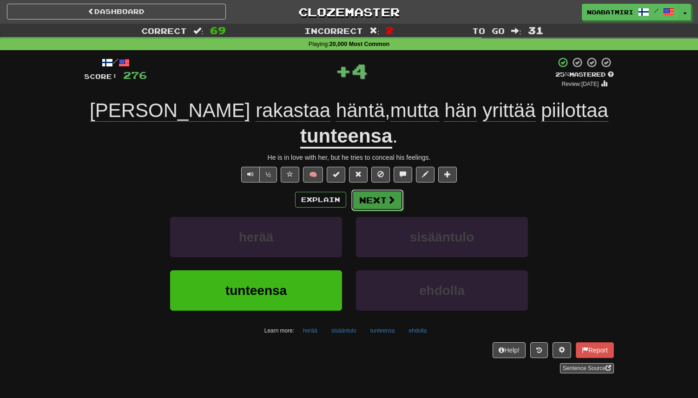
click at [374, 189] on button "Next" at bounding box center [377, 199] width 52 height 21
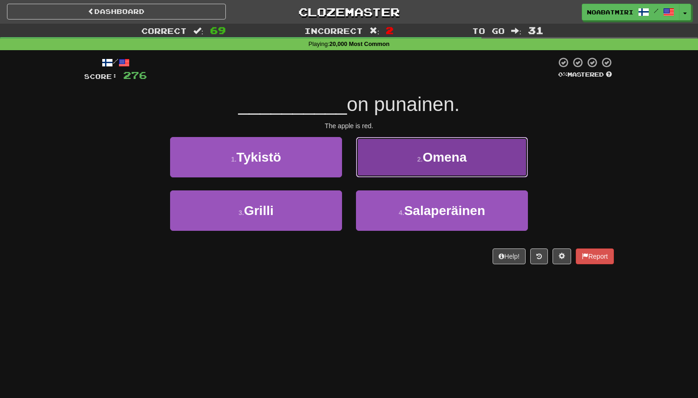
click at [430, 166] on button "2 . [GEOGRAPHIC_DATA]" at bounding box center [442, 157] width 172 height 40
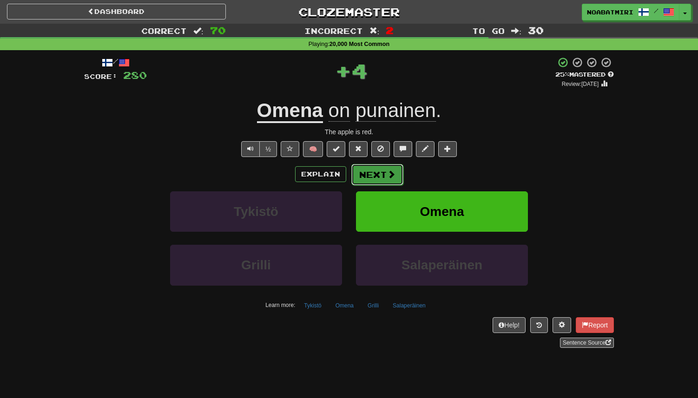
click at [376, 182] on button "Next" at bounding box center [377, 174] width 52 height 21
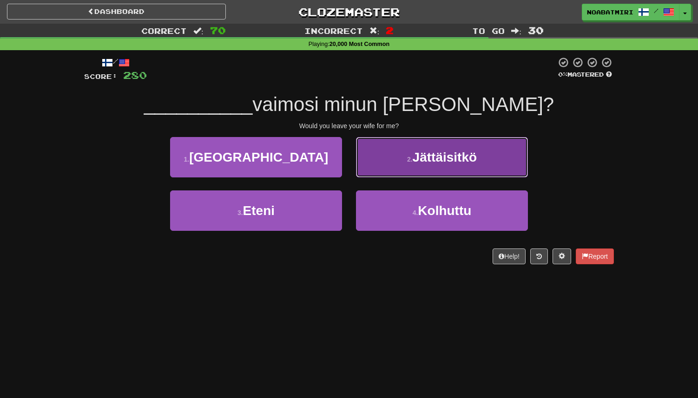
click at [394, 171] on button "2 . Jättäisitkö" at bounding box center [442, 157] width 172 height 40
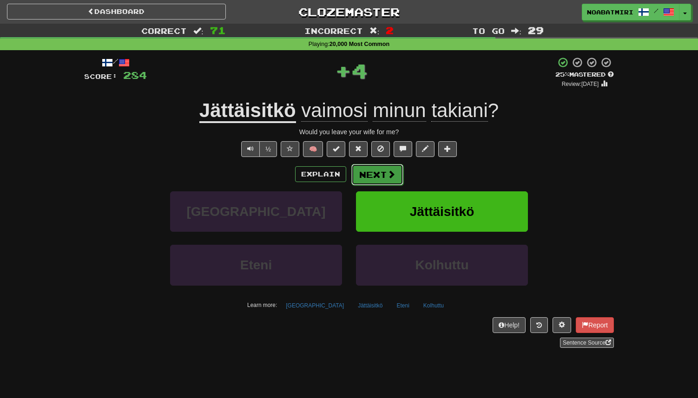
click at [369, 176] on button "Next" at bounding box center [377, 174] width 52 height 21
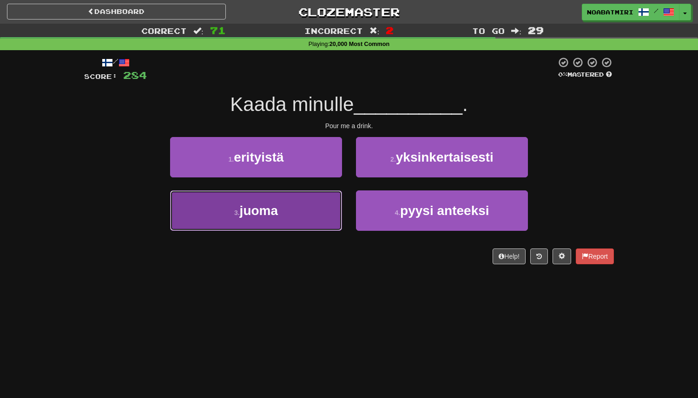
click at [314, 203] on button "3 . juoma" at bounding box center [256, 210] width 172 height 40
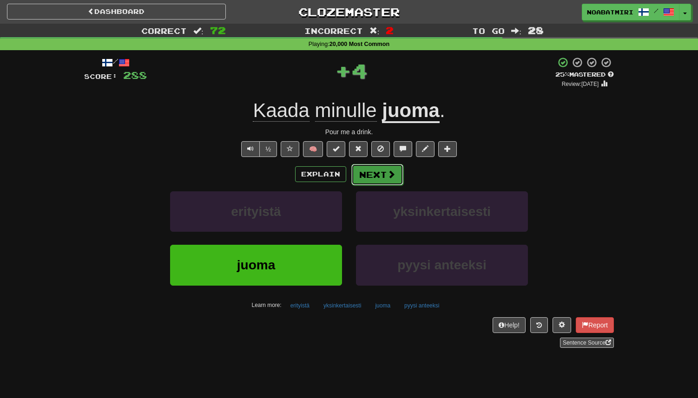
click at [376, 174] on button "Next" at bounding box center [377, 174] width 52 height 21
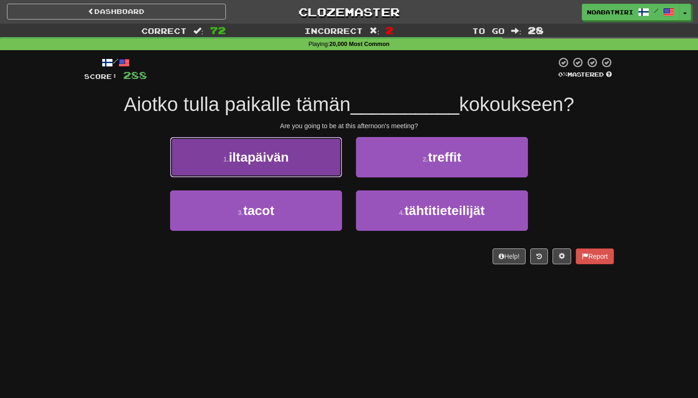
click at [316, 175] on button "1 . iltapäivän" at bounding box center [256, 157] width 172 height 40
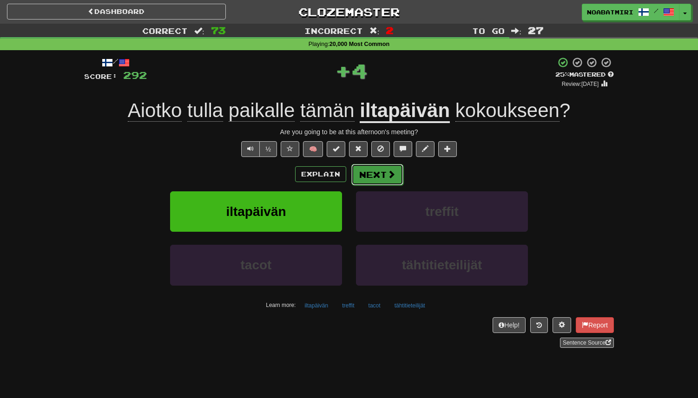
click at [368, 175] on button "Next" at bounding box center [377, 174] width 52 height 21
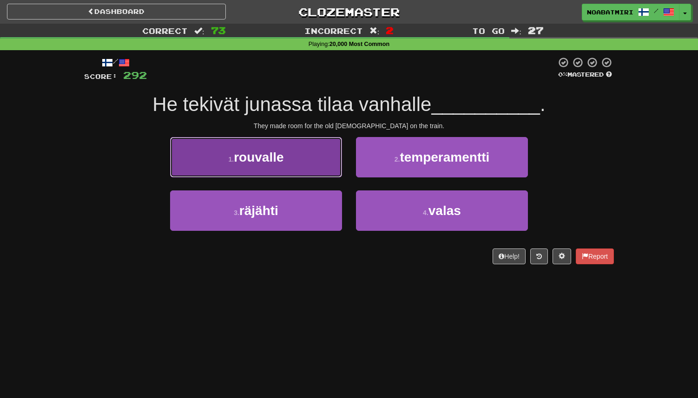
click at [304, 164] on button "1 . rouvalle" at bounding box center [256, 157] width 172 height 40
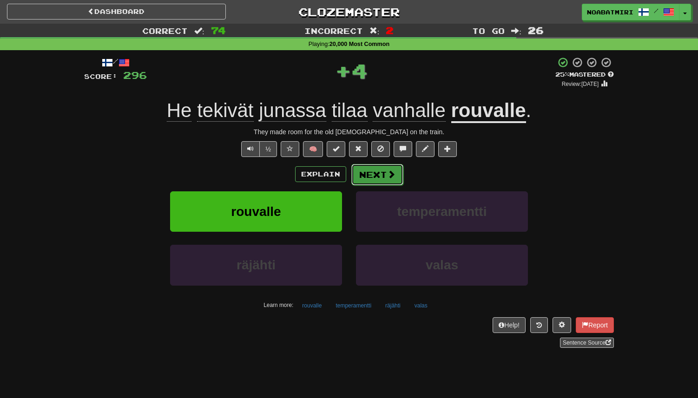
click at [355, 178] on button "Next" at bounding box center [377, 174] width 52 height 21
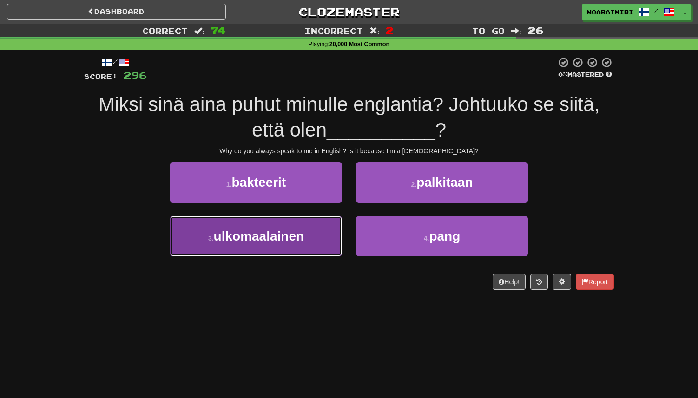
click at [302, 241] on span "ulkomaalainen" at bounding box center [259, 236] width 91 height 14
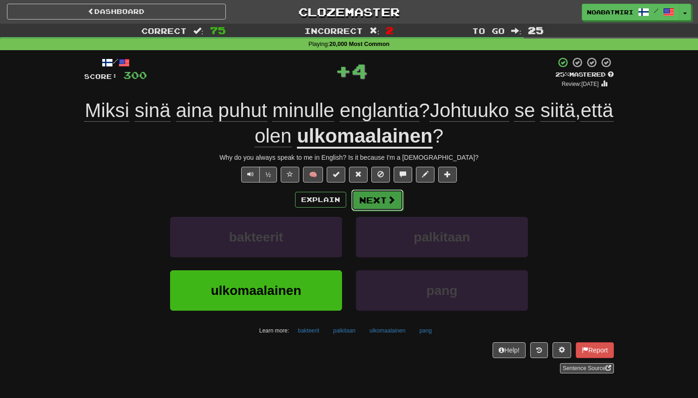
click at [377, 200] on button "Next" at bounding box center [377, 199] width 52 height 21
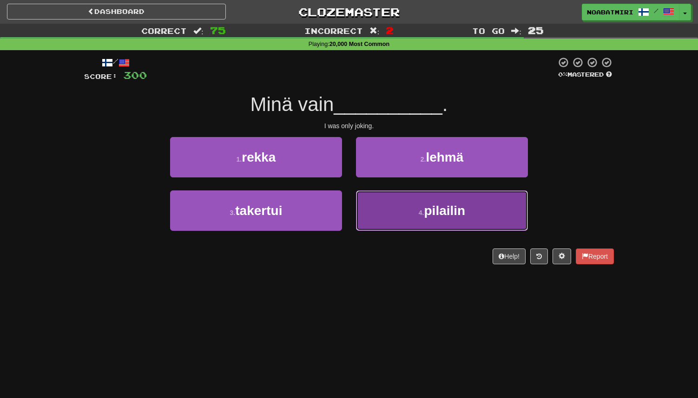
click at [419, 211] on small "4 ." at bounding box center [421, 212] width 6 height 7
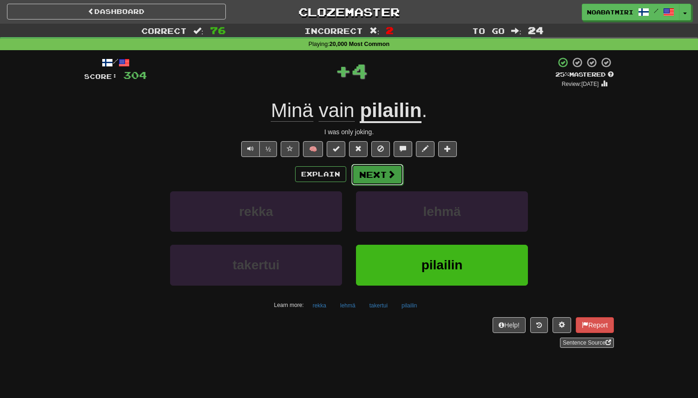
click at [388, 178] on span at bounding box center [391, 174] width 8 height 8
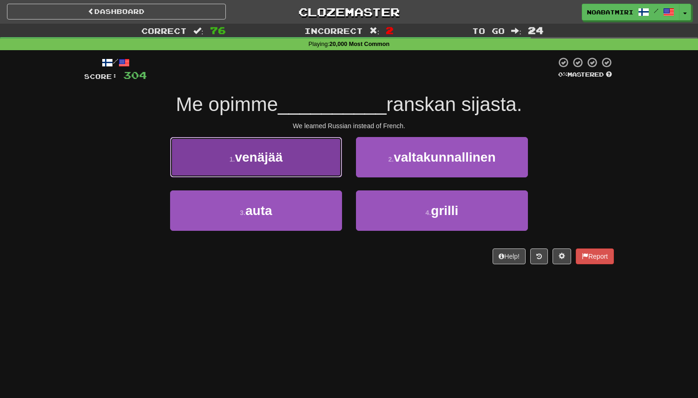
click at [292, 168] on button "1 . venäjää" at bounding box center [256, 157] width 172 height 40
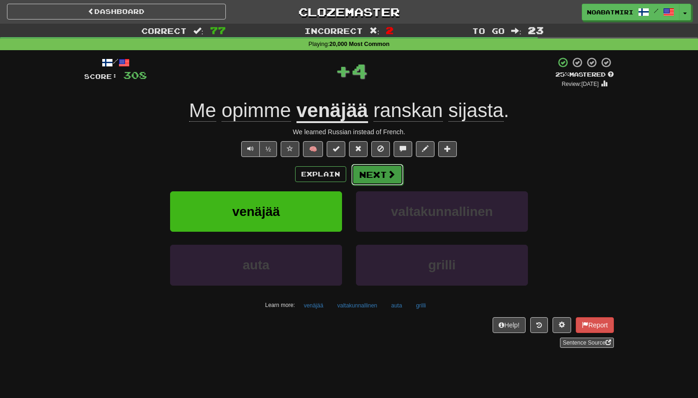
click at [365, 173] on button "Next" at bounding box center [377, 174] width 52 height 21
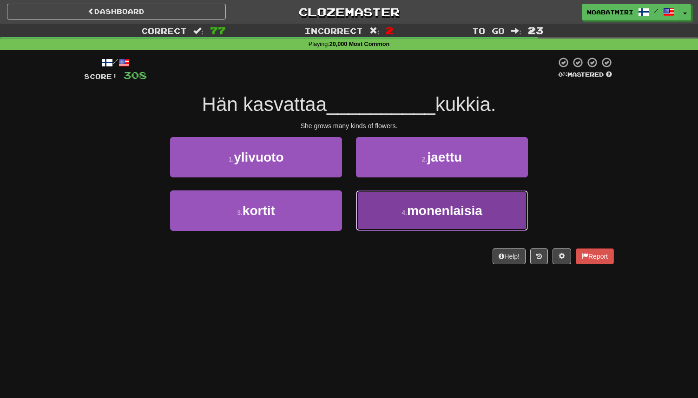
click at [404, 210] on small "4 ." at bounding box center [404, 212] width 6 height 7
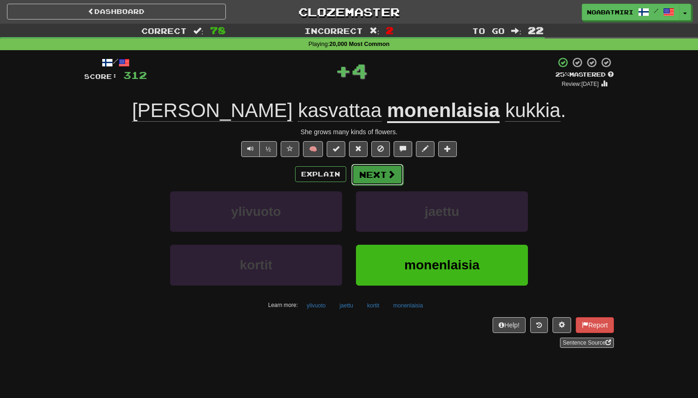
click at [378, 176] on button "Next" at bounding box center [377, 174] width 52 height 21
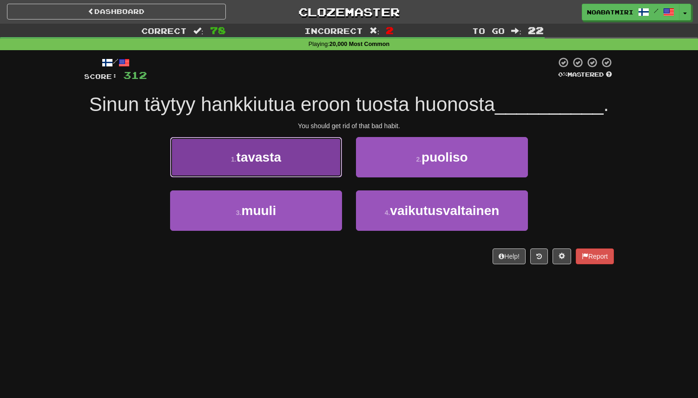
click at [311, 166] on button "1 . tavasta" at bounding box center [256, 157] width 172 height 40
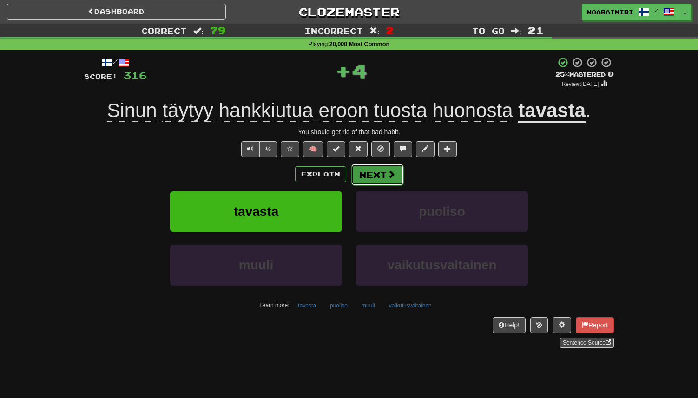
click at [381, 168] on button "Next" at bounding box center [377, 174] width 52 height 21
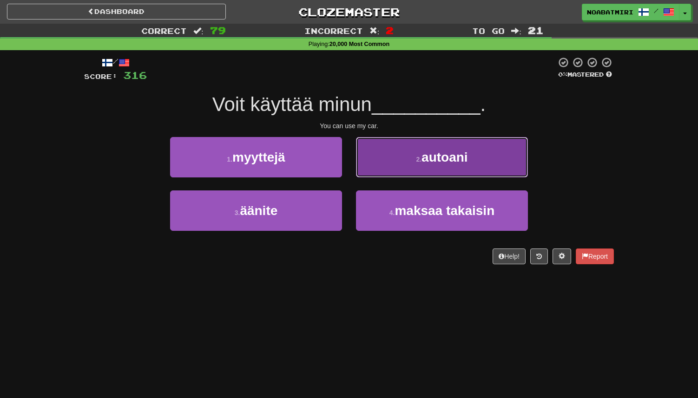
click at [380, 168] on button "2 . autoani" at bounding box center [442, 157] width 172 height 40
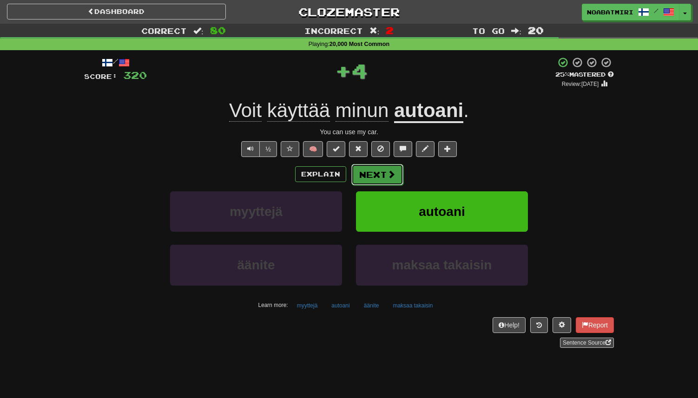
click at [372, 173] on button "Next" at bounding box center [377, 174] width 52 height 21
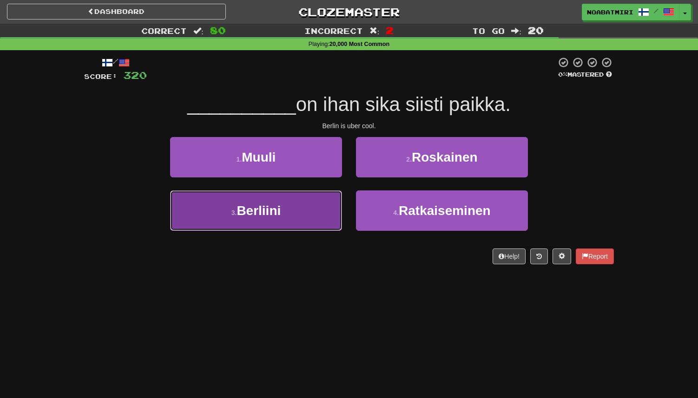
click at [302, 212] on button "3 . Berliini" at bounding box center [256, 210] width 172 height 40
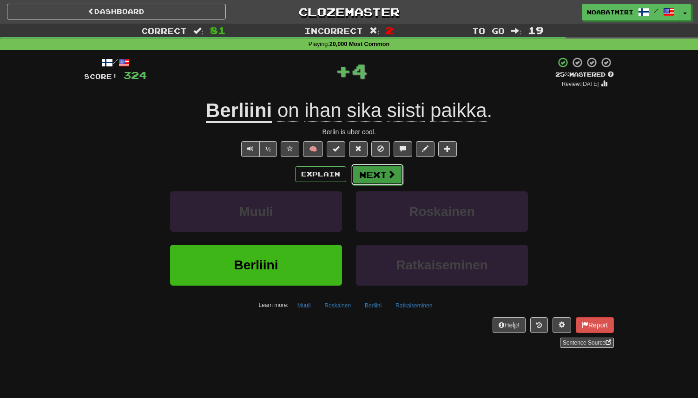
click at [371, 177] on button "Next" at bounding box center [377, 174] width 52 height 21
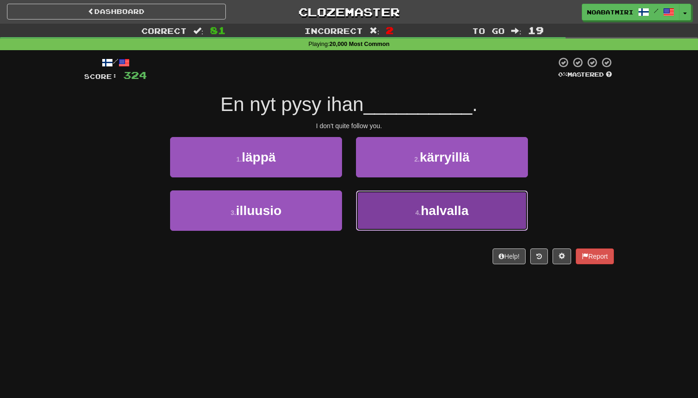
click at [364, 192] on button "4 . halvalla" at bounding box center [442, 210] width 172 height 40
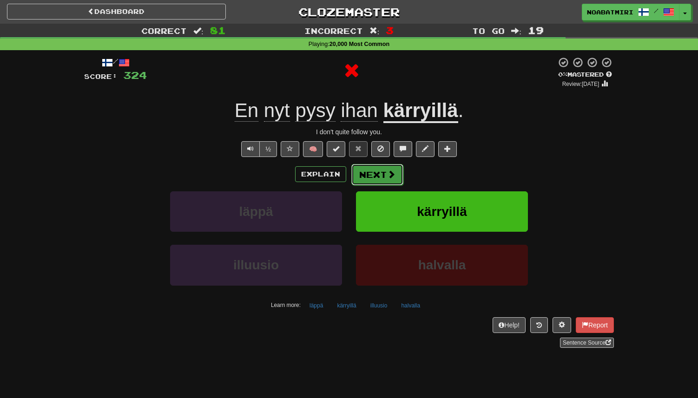
click at [366, 171] on button "Next" at bounding box center [377, 174] width 52 height 21
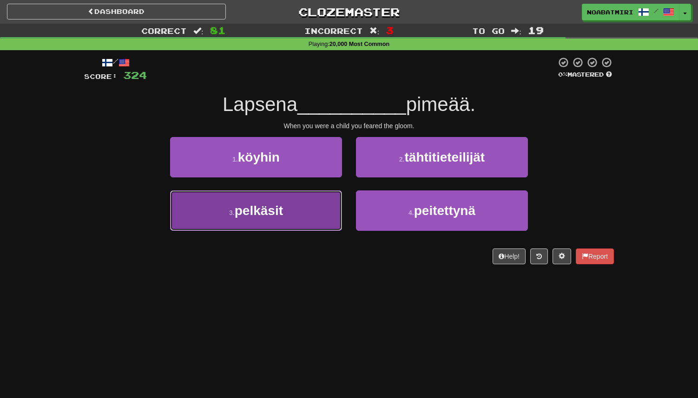
click at [305, 217] on button "3 . pelkäsit" at bounding box center [256, 210] width 172 height 40
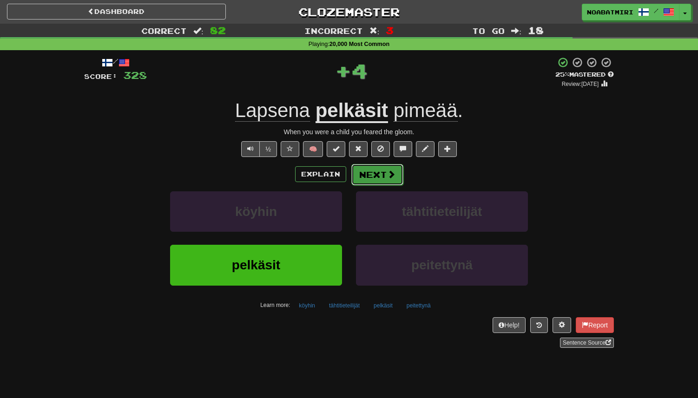
click at [366, 179] on button "Next" at bounding box center [377, 174] width 52 height 21
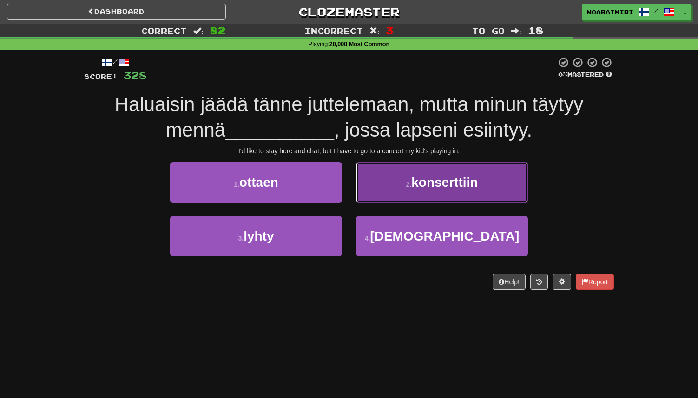
click at [361, 182] on button "2 . konserttiin" at bounding box center [442, 182] width 172 height 40
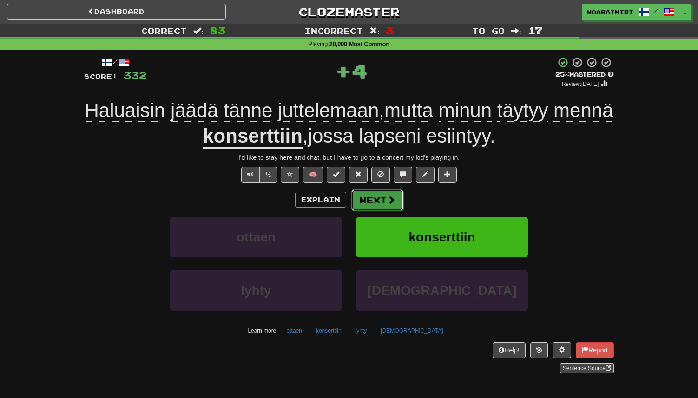
click at [353, 200] on button "Next" at bounding box center [377, 199] width 52 height 21
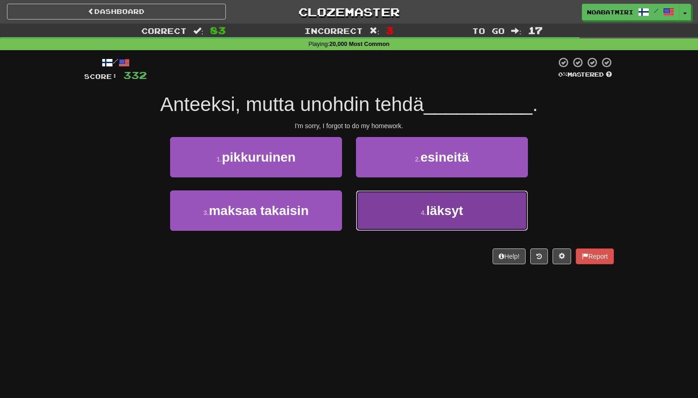
click at [376, 212] on button "4 . läksyt" at bounding box center [442, 210] width 172 height 40
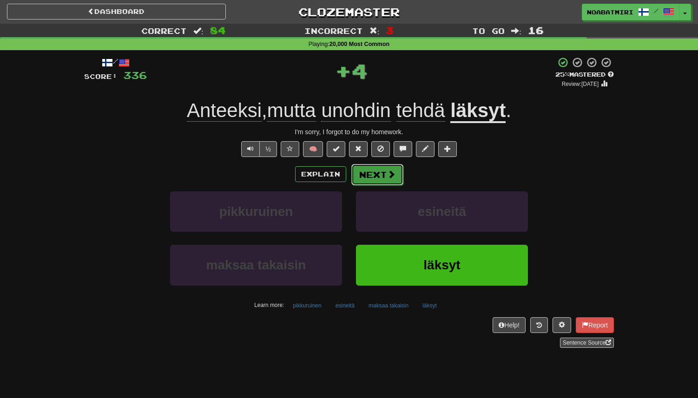
click at [358, 180] on button "Next" at bounding box center [377, 174] width 52 height 21
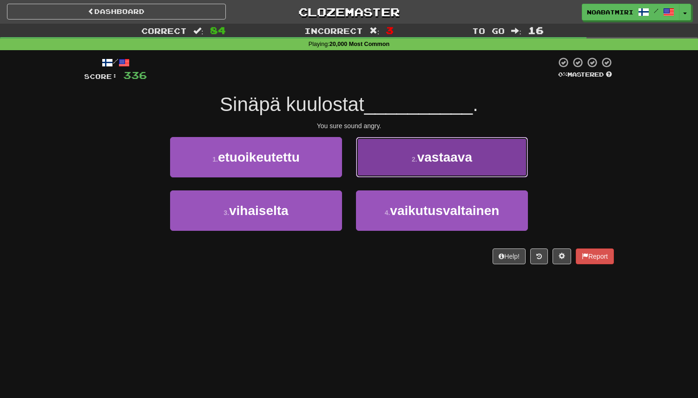
click at [386, 174] on button "2 . vastaava" at bounding box center [442, 157] width 172 height 40
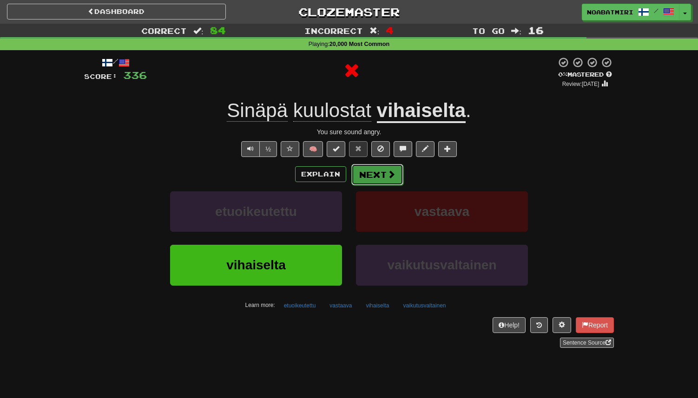
click at [370, 181] on button "Next" at bounding box center [377, 174] width 52 height 21
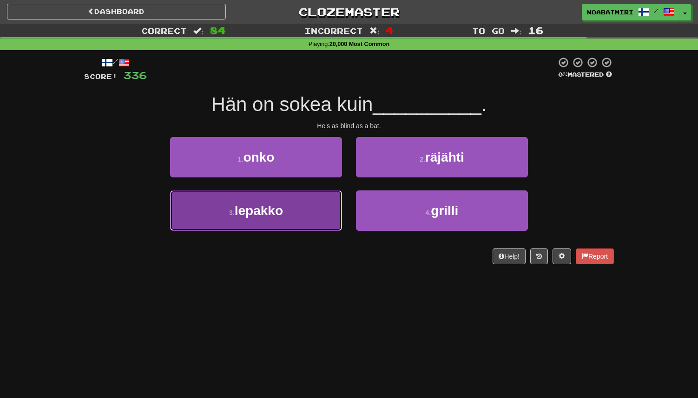
click at [309, 219] on button "3 . lepakko" at bounding box center [256, 210] width 172 height 40
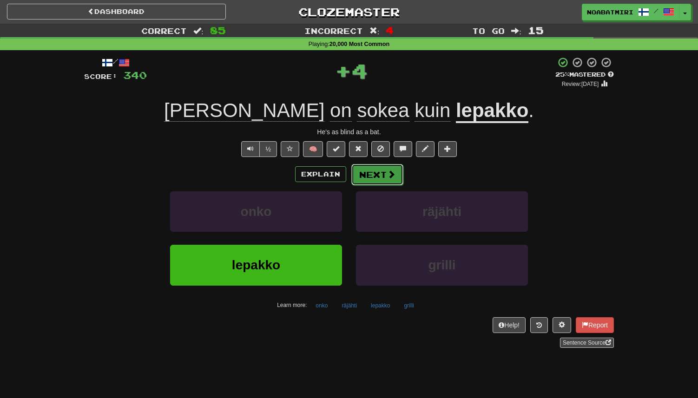
click at [367, 182] on button "Next" at bounding box center [377, 174] width 52 height 21
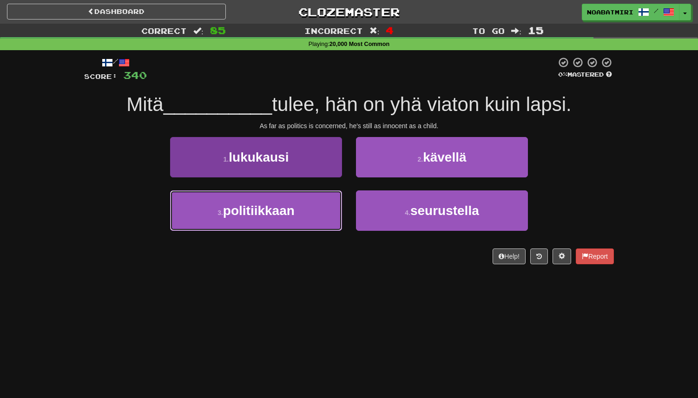
click at [320, 206] on button "3 . politiikkaan" at bounding box center [256, 210] width 172 height 40
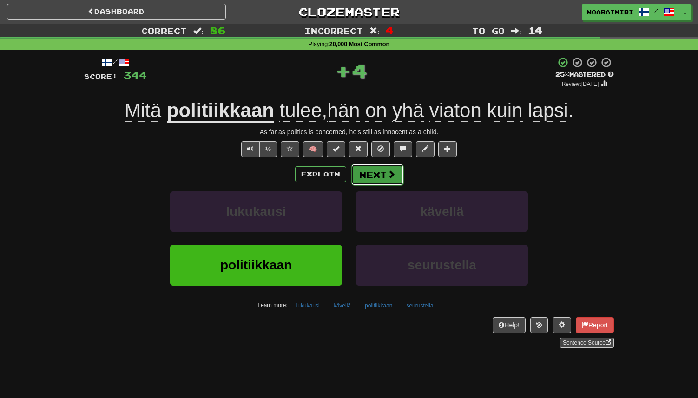
click at [382, 172] on button "Next" at bounding box center [377, 174] width 52 height 21
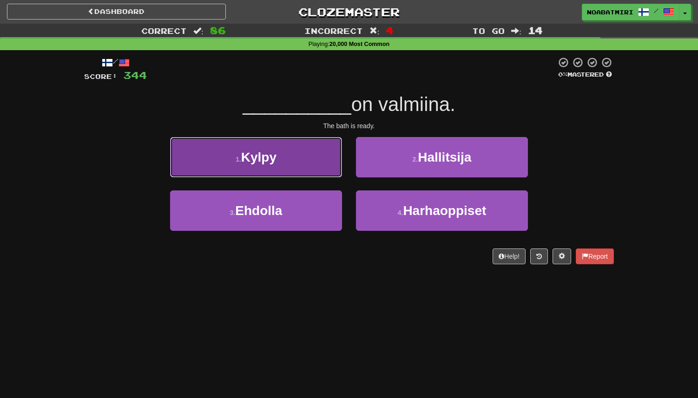
click at [336, 176] on button "1 . [GEOGRAPHIC_DATA]" at bounding box center [256, 157] width 172 height 40
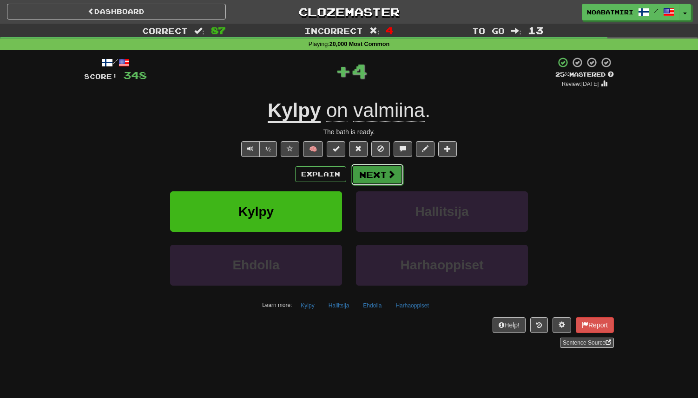
click at [372, 176] on button "Next" at bounding box center [377, 174] width 52 height 21
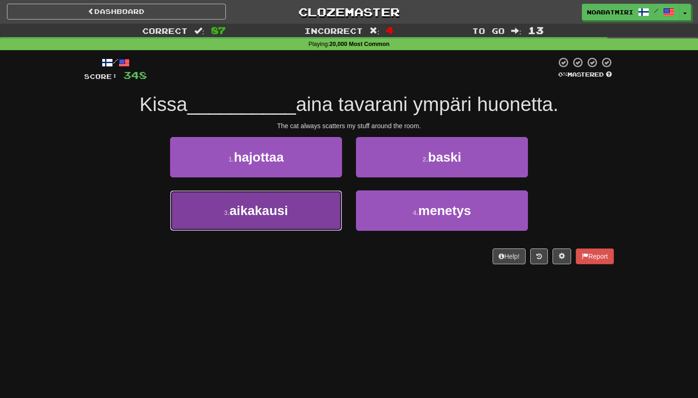
click at [327, 219] on button "3 . aikakausi" at bounding box center [256, 210] width 172 height 40
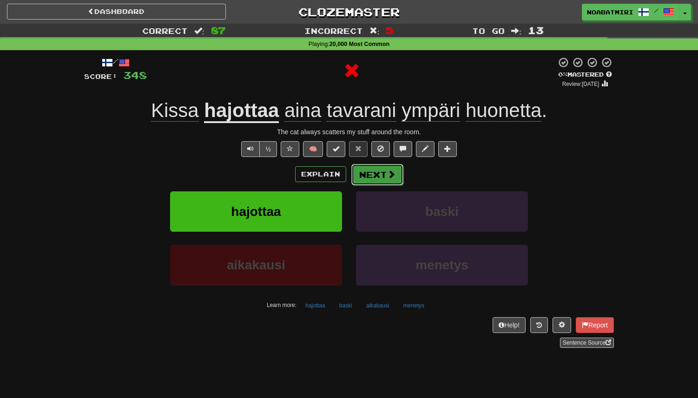
click at [370, 181] on button "Next" at bounding box center [377, 174] width 52 height 21
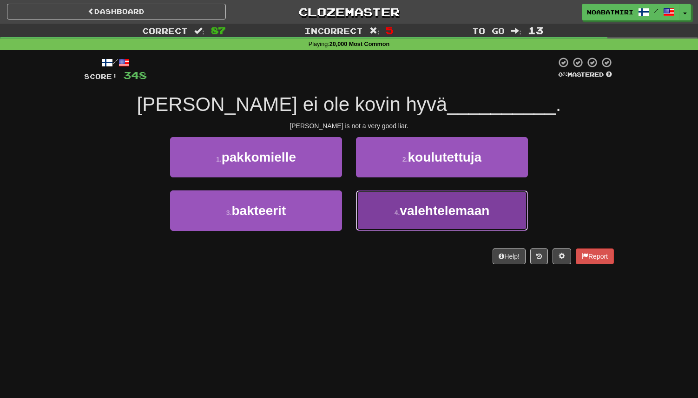
click at [379, 211] on button "4 . valehtelemaan" at bounding box center [442, 210] width 172 height 40
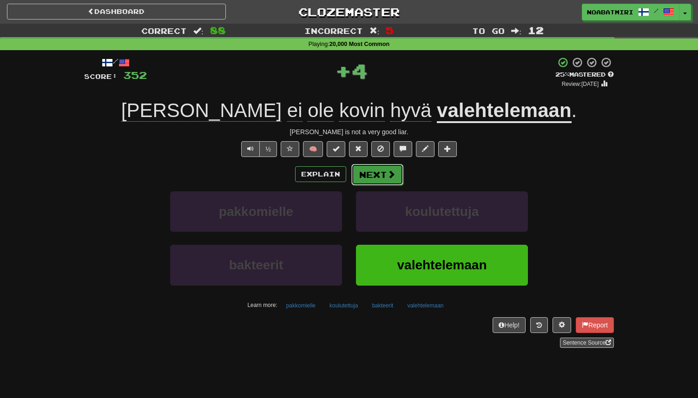
click at [379, 170] on button "Next" at bounding box center [377, 174] width 52 height 21
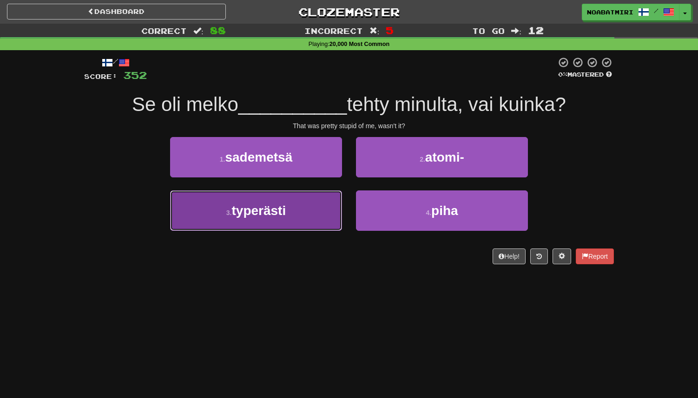
click at [329, 213] on button "3 . typerästi" at bounding box center [256, 210] width 172 height 40
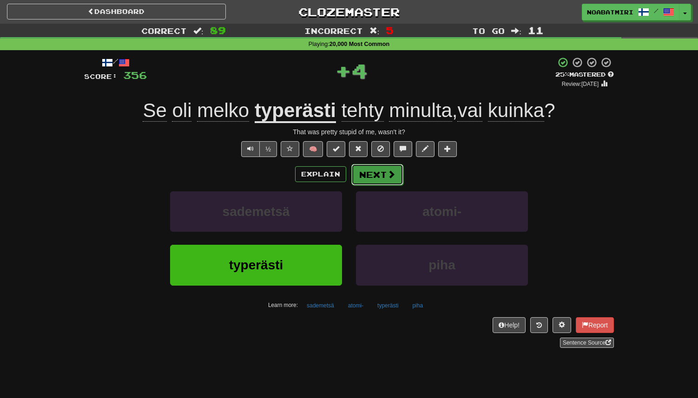
click at [372, 173] on button "Next" at bounding box center [377, 174] width 52 height 21
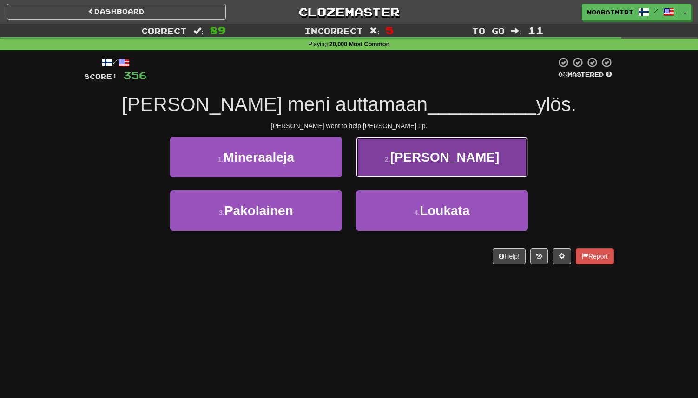
click at [377, 172] on button "2 . [GEOGRAPHIC_DATA]" at bounding box center [442, 157] width 172 height 40
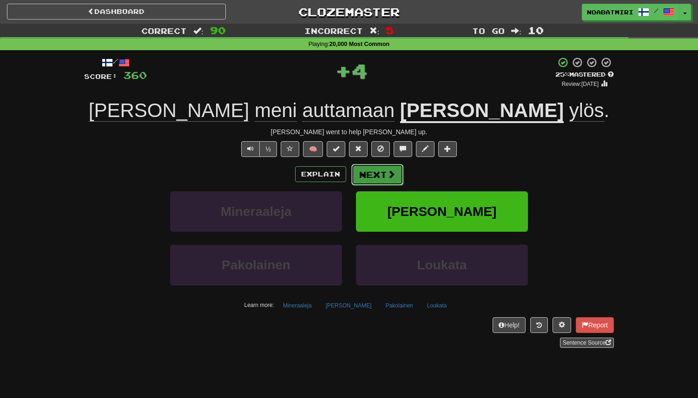
click at [375, 172] on button "Next" at bounding box center [377, 174] width 52 height 21
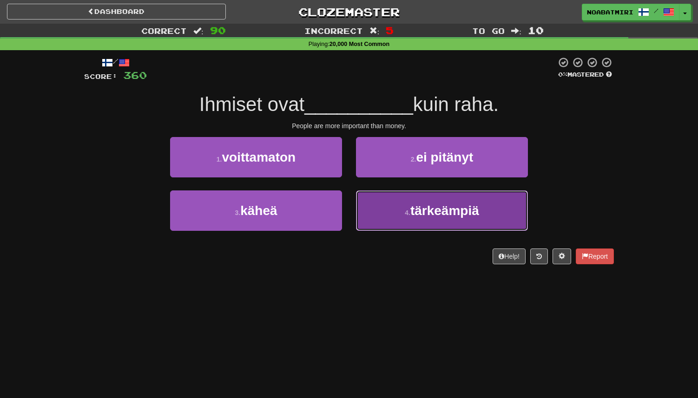
click at [410, 214] on span "tärkeämpiä" at bounding box center [444, 210] width 69 height 14
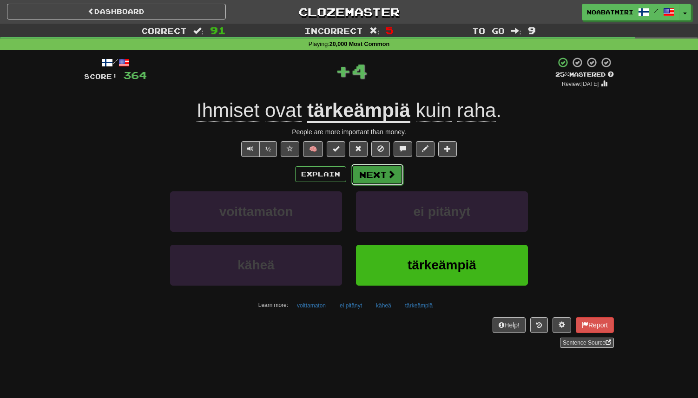
click at [378, 175] on button "Next" at bounding box center [377, 174] width 52 height 21
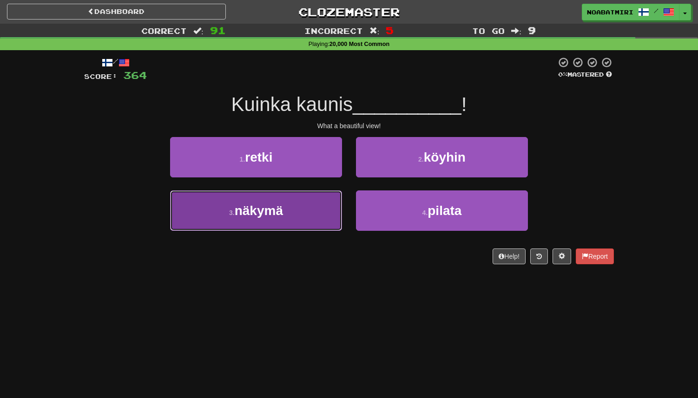
click at [321, 218] on button "3 . näkymä" at bounding box center [256, 210] width 172 height 40
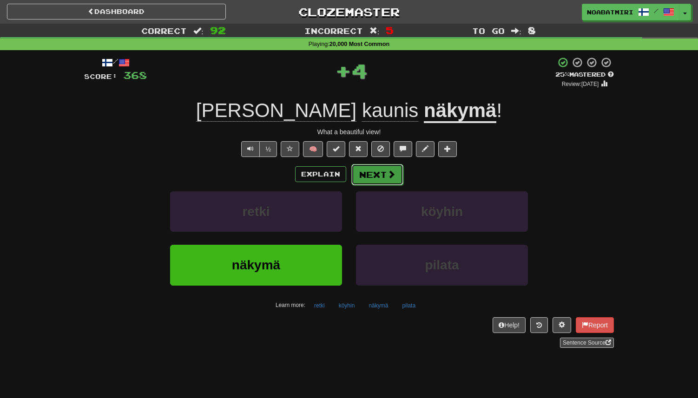
click at [366, 179] on button "Next" at bounding box center [377, 174] width 52 height 21
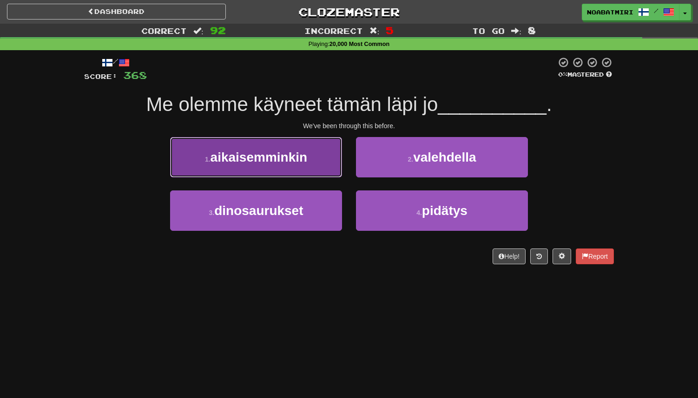
click at [303, 159] on span "aikaisemminkin" at bounding box center [258, 157] width 97 height 14
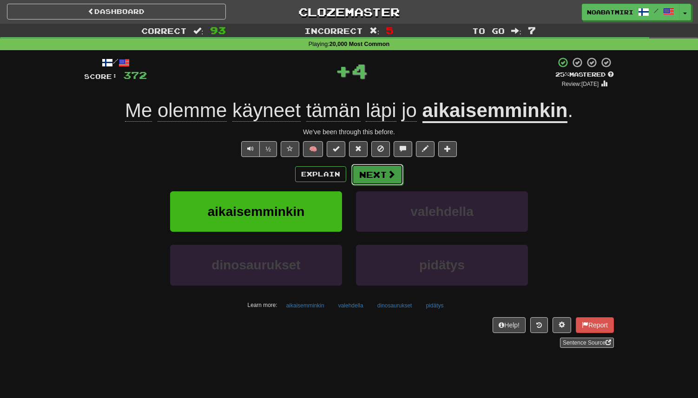
click at [381, 174] on button "Next" at bounding box center [377, 174] width 52 height 21
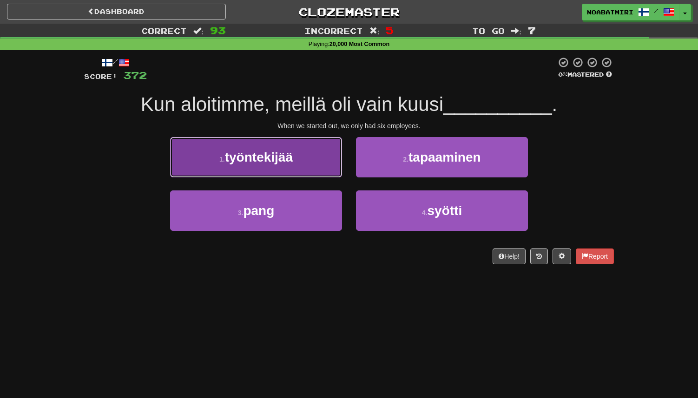
click at [333, 172] on button "1 . työntekijää" at bounding box center [256, 157] width 172 height 40
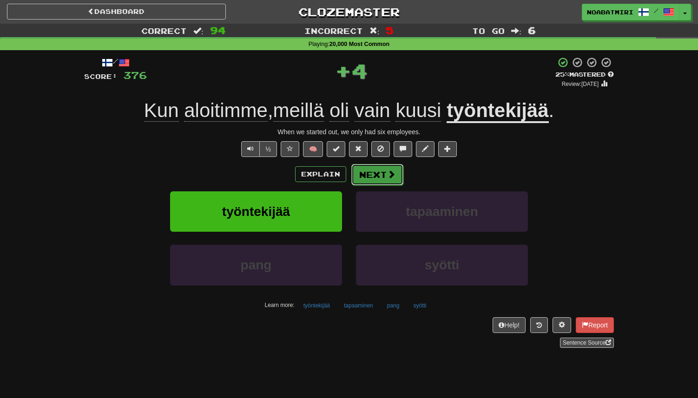
click at [392, 173] on span at bounding box center [391, 174] width 8 height 8
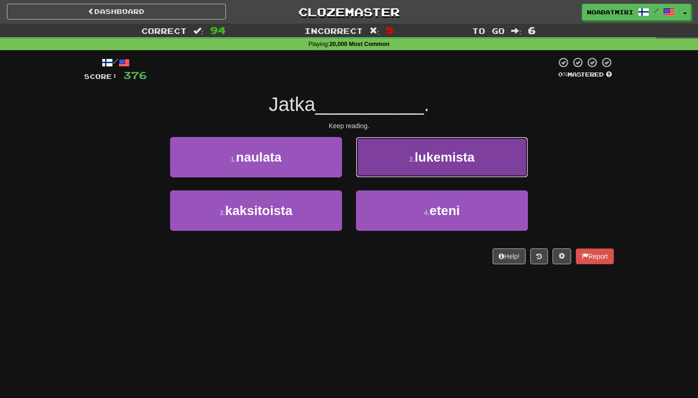
click at [379, 172] on button "2 . lukemista" at bounding box center [442, 157] width 172 height 40
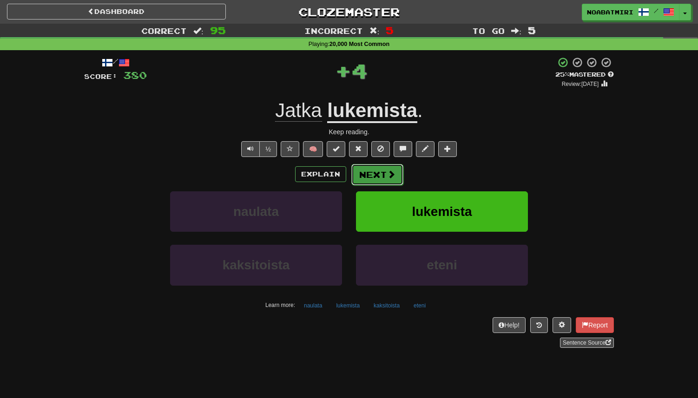
click at [374, 174] on button "Next" at bounding box center [377, 174] width 52 height 21
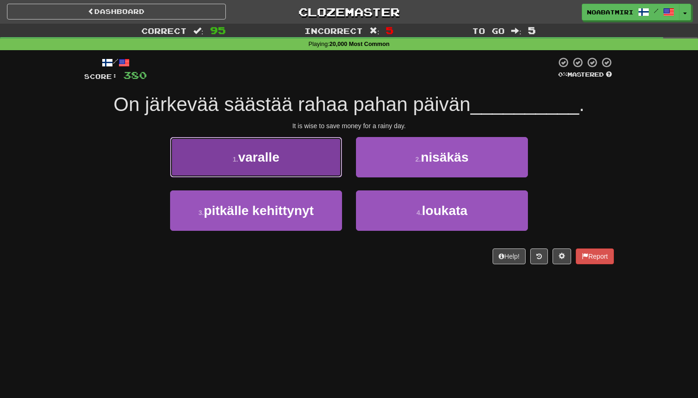
click at [276, 171] on button "1 . varalle" at bounding box center [256, 157] width 172 height 40
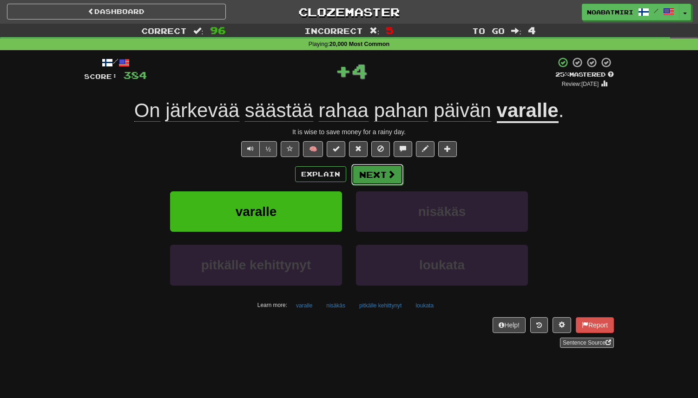
click at [368, 168] on button "Next" at bounding box center [377, 174] width 52 height 21
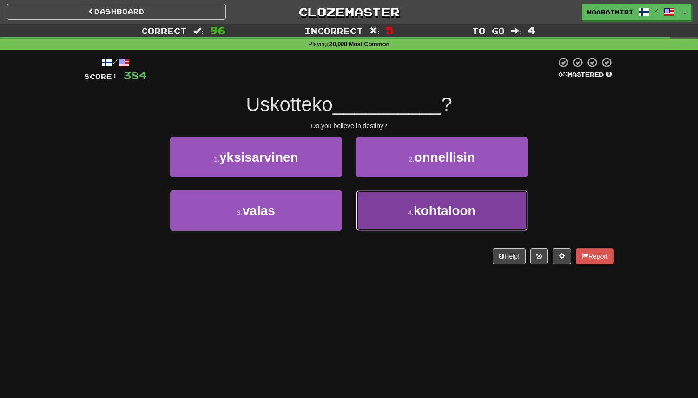
click at [371, 217] on button "4 . kohtaloon" at bounding box center [442, 210] width 172 height 40
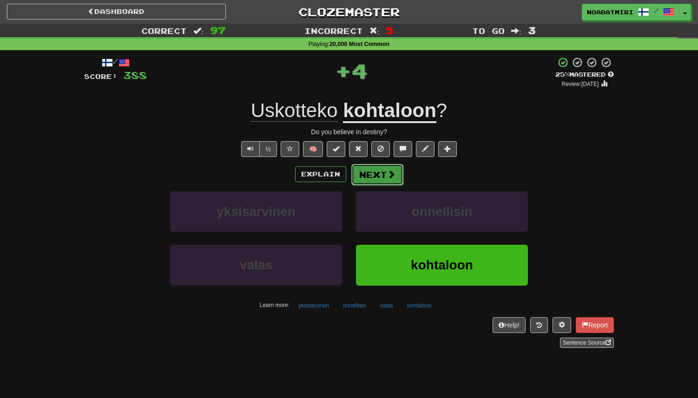
click at [372, 173] on button "Next" at bounding box center [377, 174] width 52 height 21
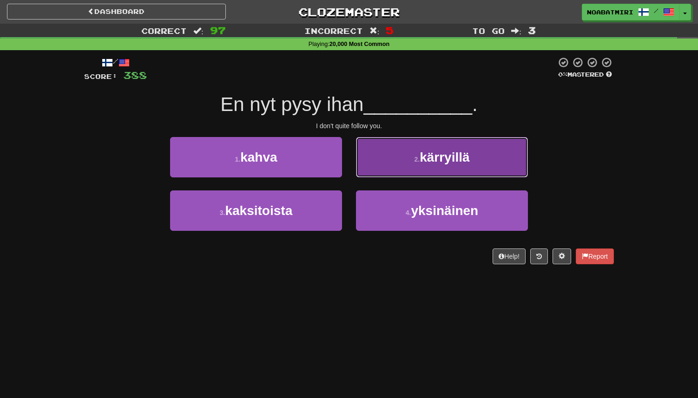
click at [383, 169] on button "2 . kärryillä" at bounding box center [442, 157] width 172 height 40
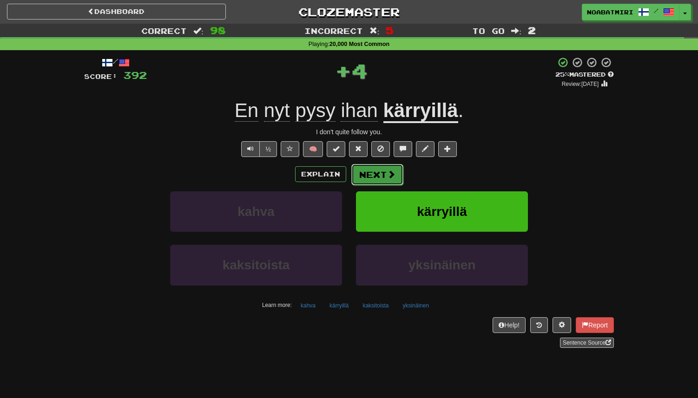
click at [372, 174] on button "Next" at bounding box center [377, 174] width 52 height 21
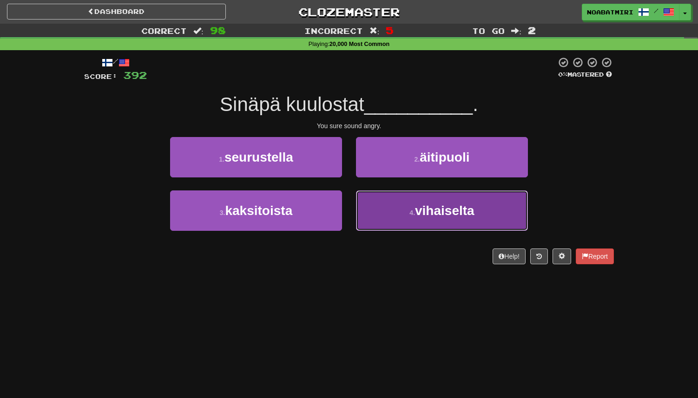
click at [394, 210] on button "4 . vihaiselta" at bounding box center [442, 210] width 172 height 40
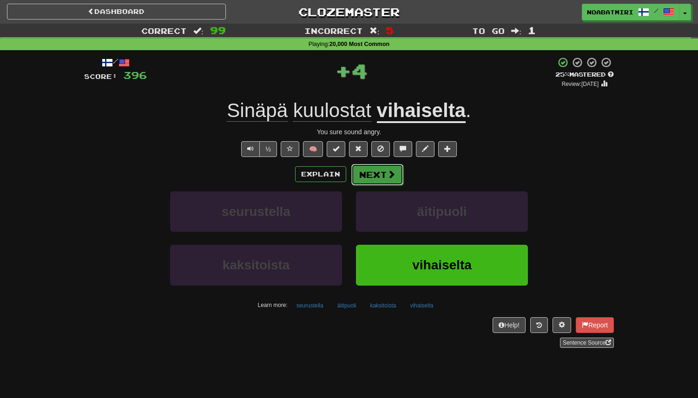
click at [379, 176] on button "Next" at bounding box center [377, 174] width 52 height 21
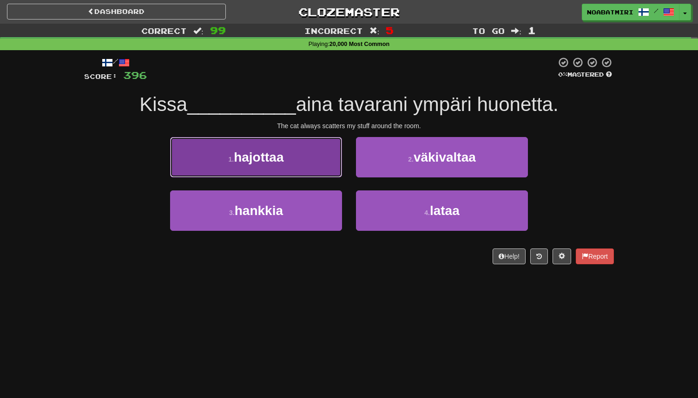
click at [327, 171] on button "1 . hajottaa" at bounding box center [256, 157] width 172 height 40
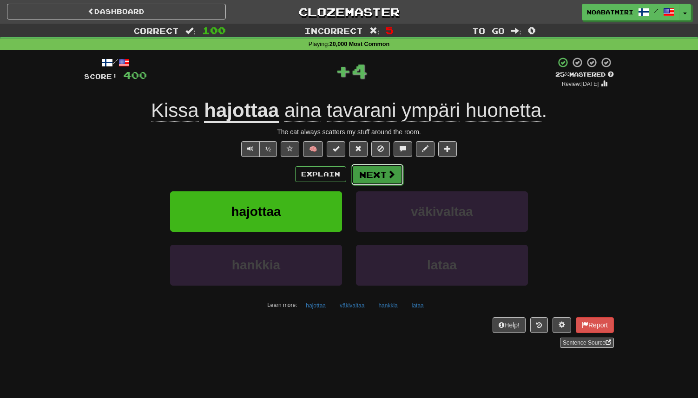
click at [382, 176] on button "Next" at bounding box center [377, 174] width 52 height 21
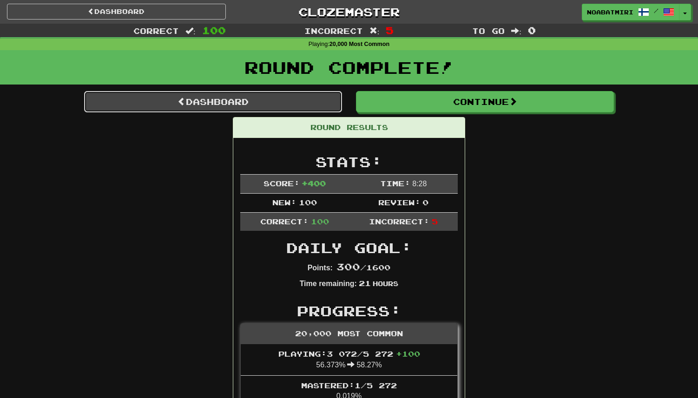
click at [230, 106] on link "Dashboard" at bounding box center [213, 101] width 258 height 21
